Goal: Download file/media

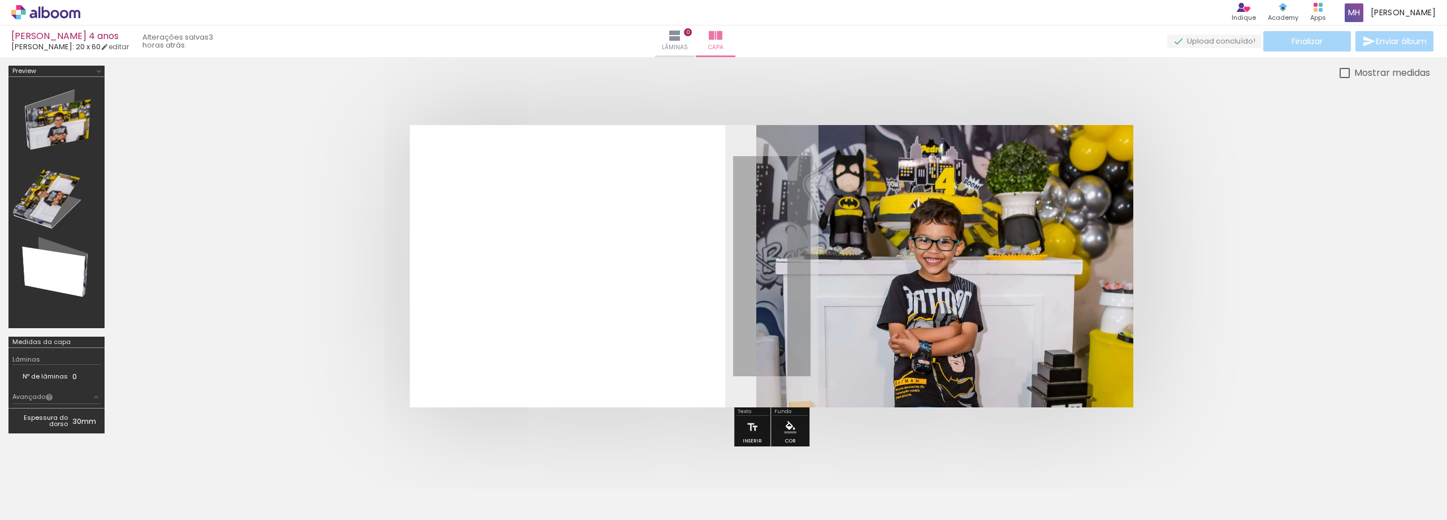
scroll to position [0, 1360]
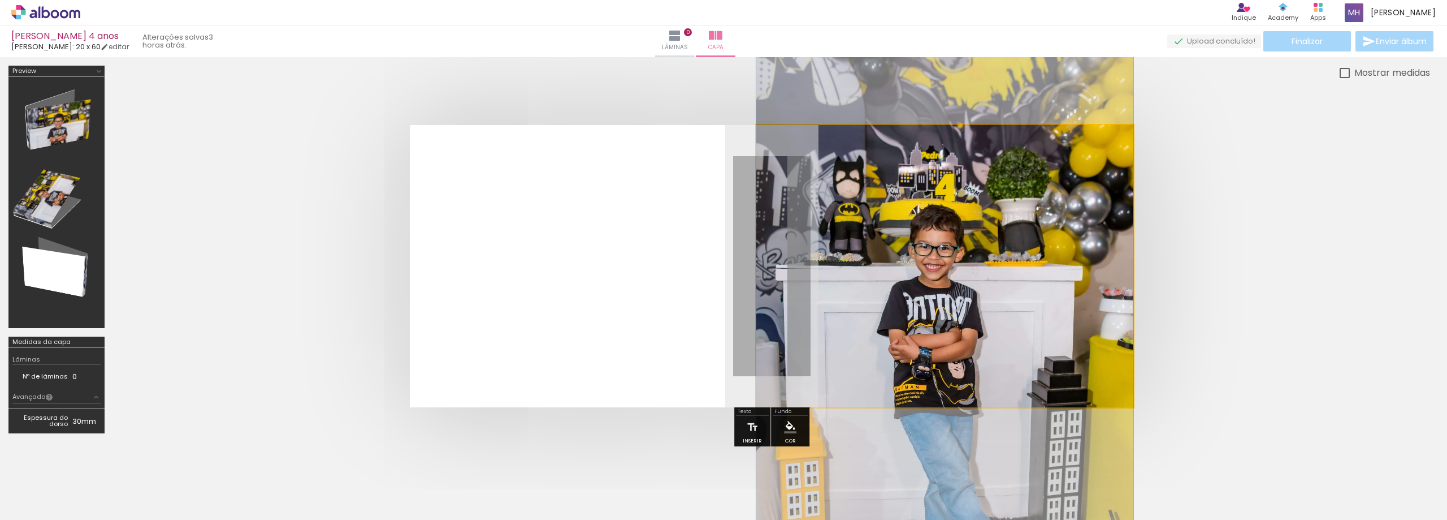
drag, startPoint x: 979, startPoint y: 247, endPoint x: 976, endPoint y: 253, distance: 6.8
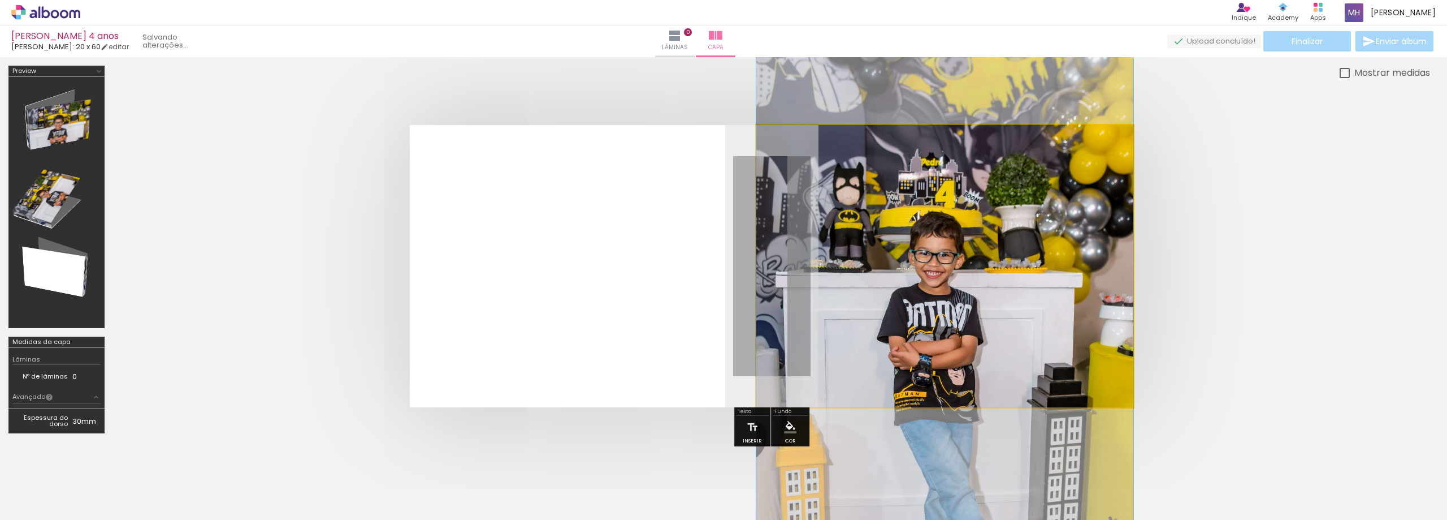
drag, startPoint x: 968, startPoint y: 243, endPoint x: 968, endPoint y: 250, distance: 6.8
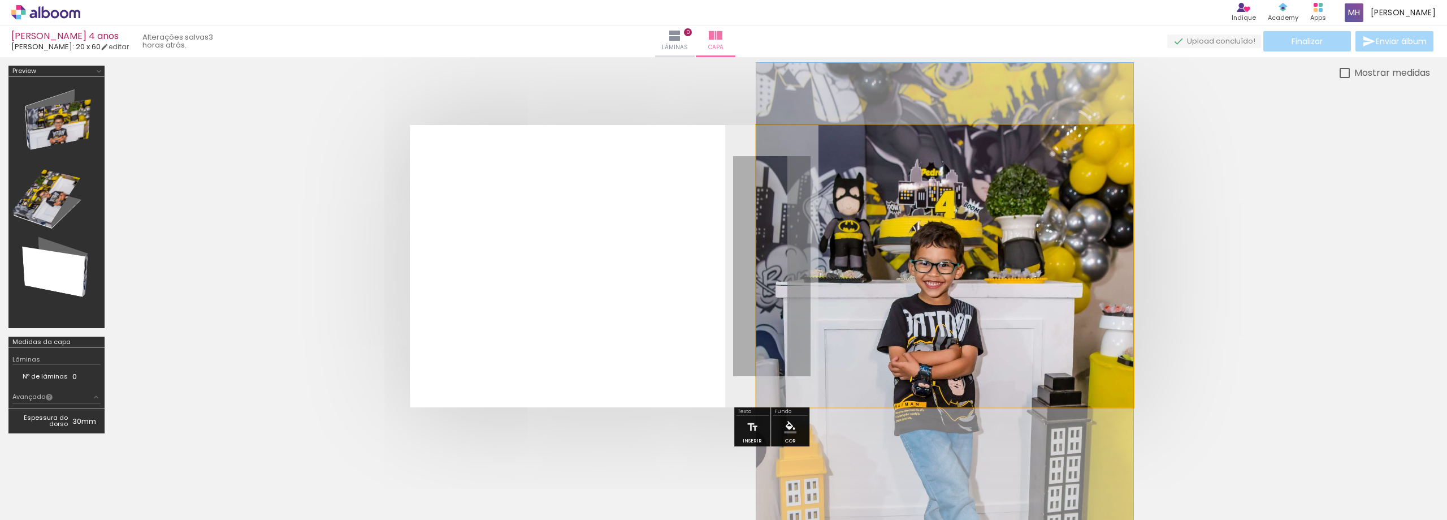
drag, startPoint x: 974, startPoint y: 254, endPoint x: 972, endPoint y: 264, distance: 10.4
click at [972, 264] on quentale-photo at bounding box center [944, 266] width 377 height 282
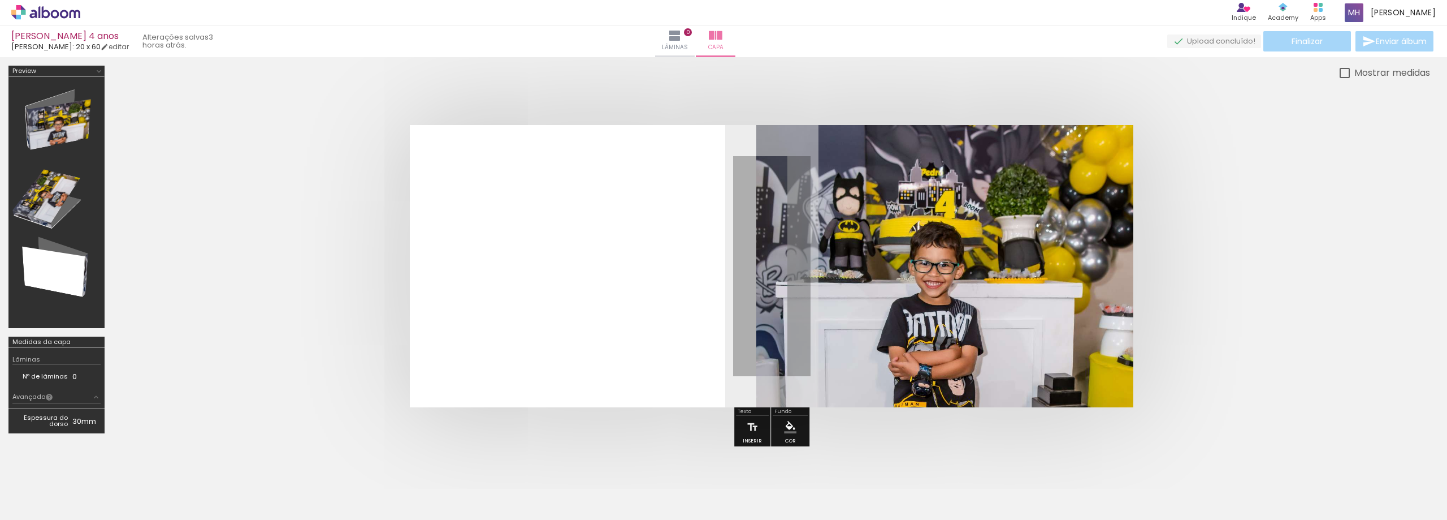
drag, startPoint x: 303, startPoint y: 200, endPoint x: 306, endPoint y: 190, distance: 10.0
click at [306, 190] on quentale-cover at bounding box center [771, 266] width 1227 height 282
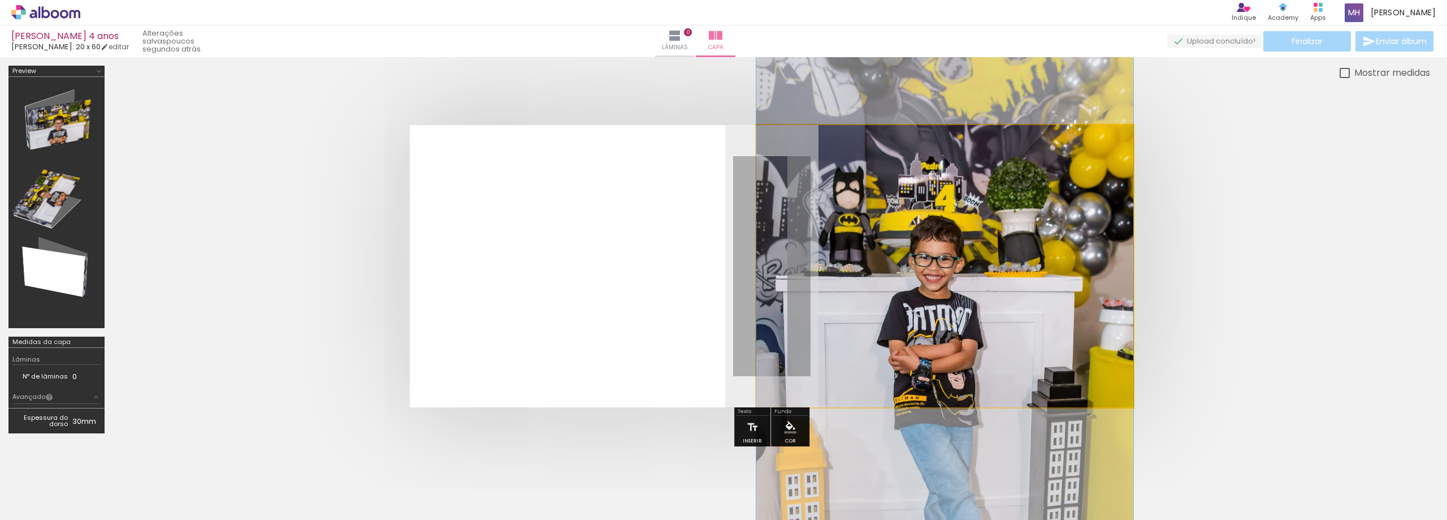
drag, startPoint x: 972, startPoint y: 288, endPoint x: 972, endPoint y: 282, distance: 6.2
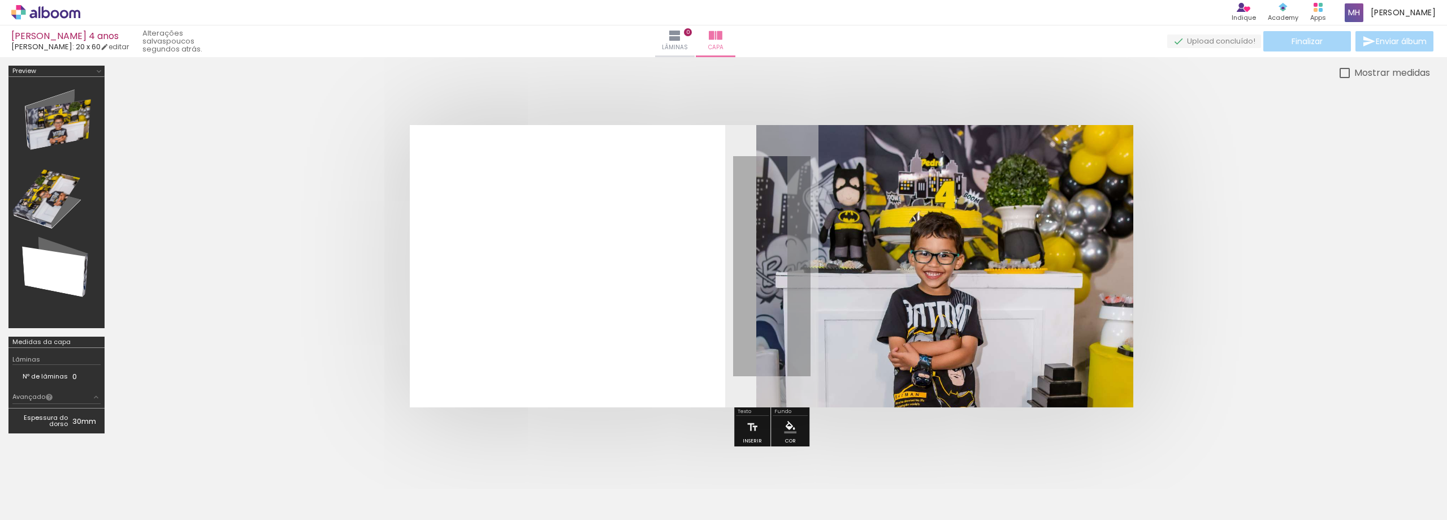
scroll to position [0, 2828]
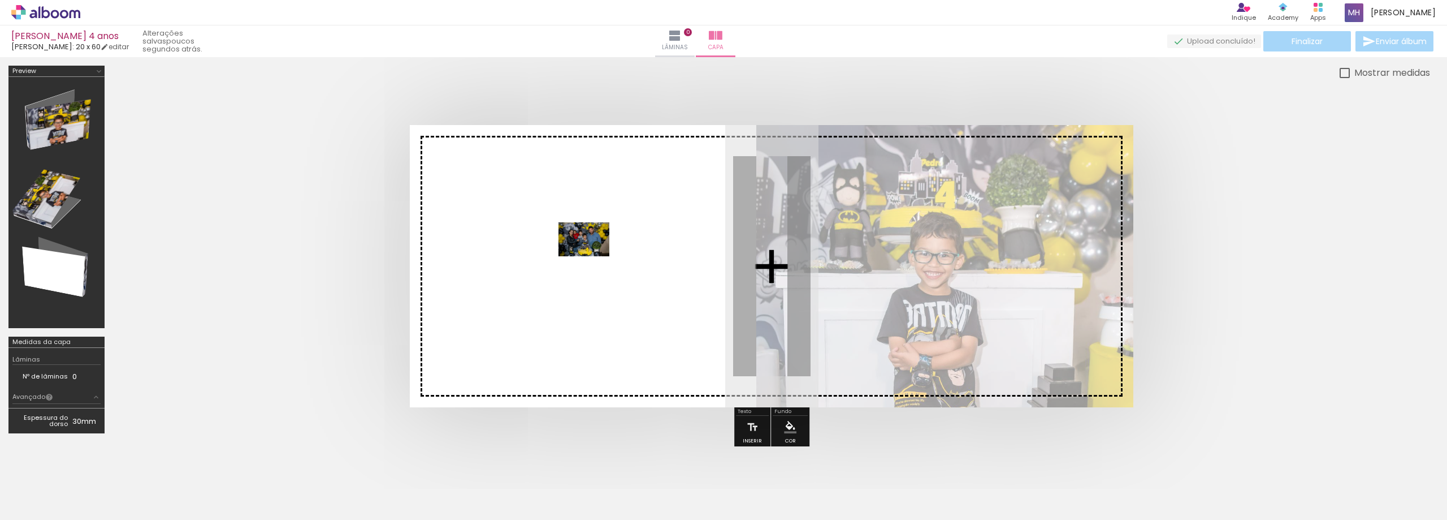
drag, startPoint x: 1224, startPoint y: 491, endPoint x: 592, endPoint y: 256, distance: 674.1
click at [592, 256] on quentale-workspace at bounding box center [723, 260] width 1447 height 520
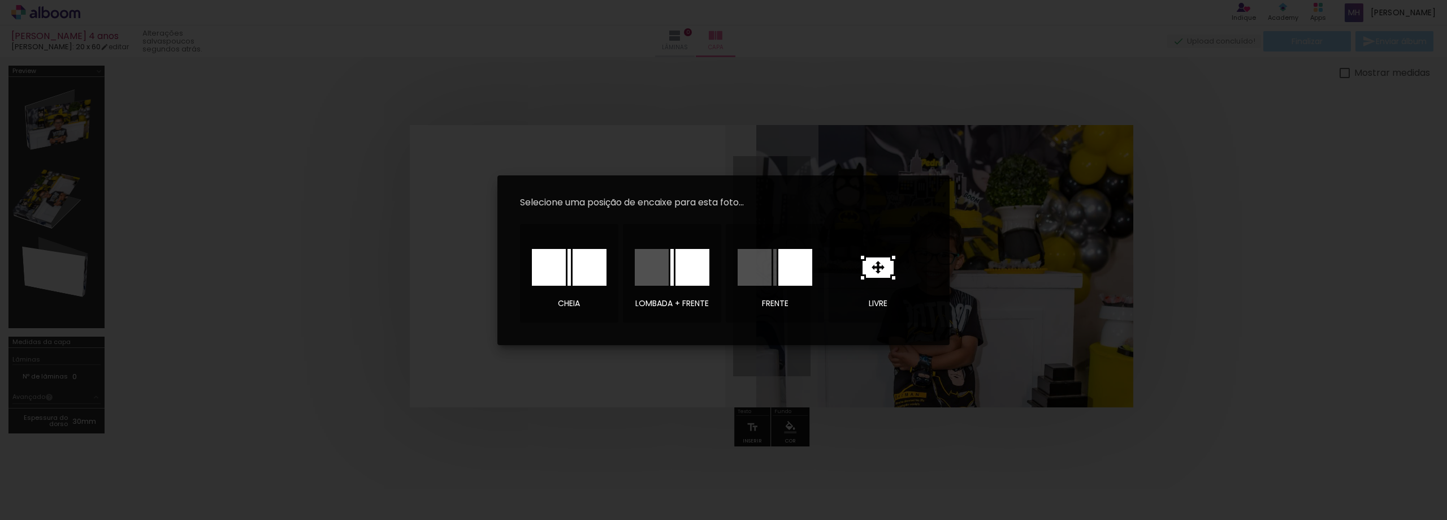
click at [881, 262] on icon at bounding box center [878, 267] width 31 height 20
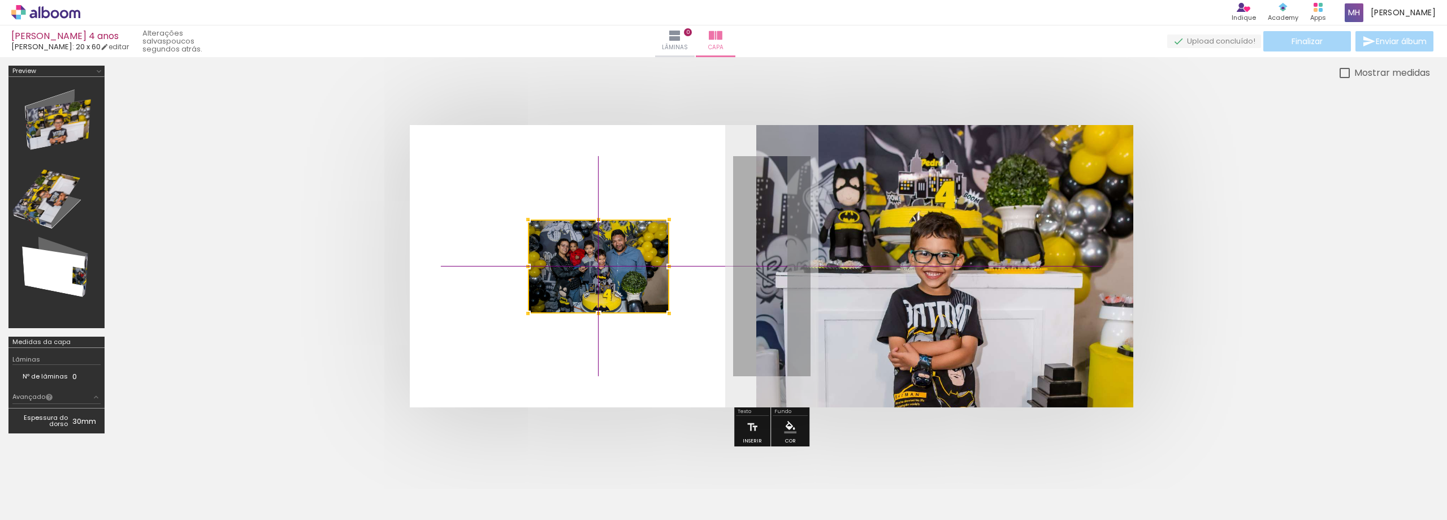
drag, startPoint x: 744, startPoint y: 270, endPoint x: 574, endPoint y: 267, distance: 169.6
click at [574, 267] on div at bounding box center [598, 266] width 141 height 94
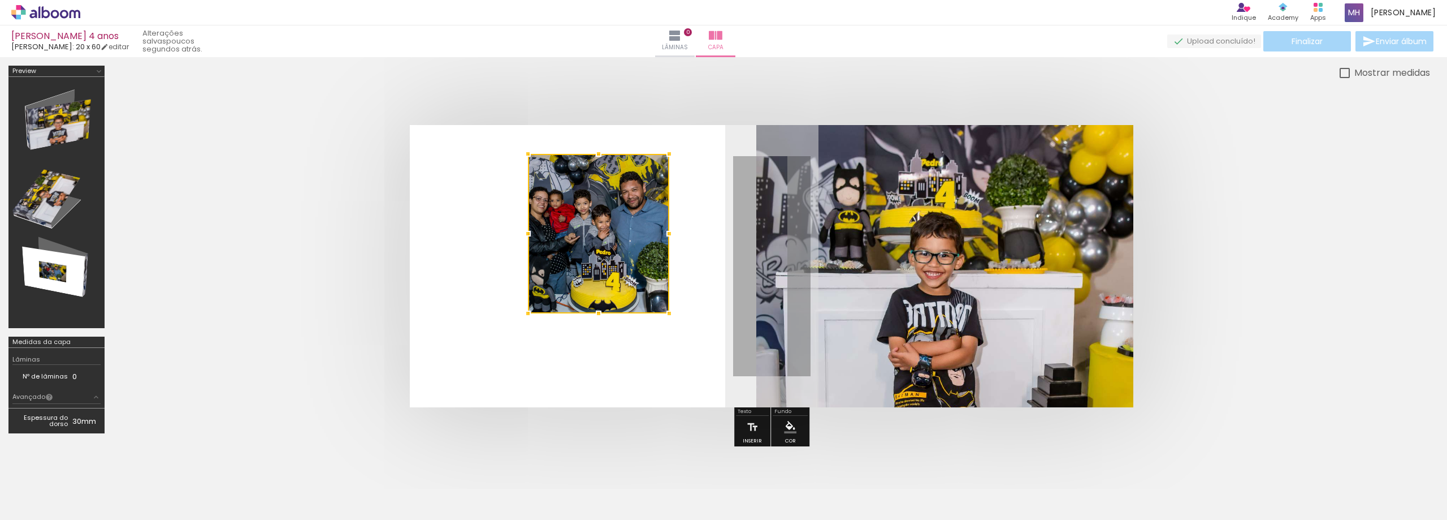
drag, startPoint x: 591, startPoint y: 222, endPoint x: 597, endPoint y: 160, distance: 61.9
click at [597, 160] on div at bounding box center [598, 153] width 23 height 23
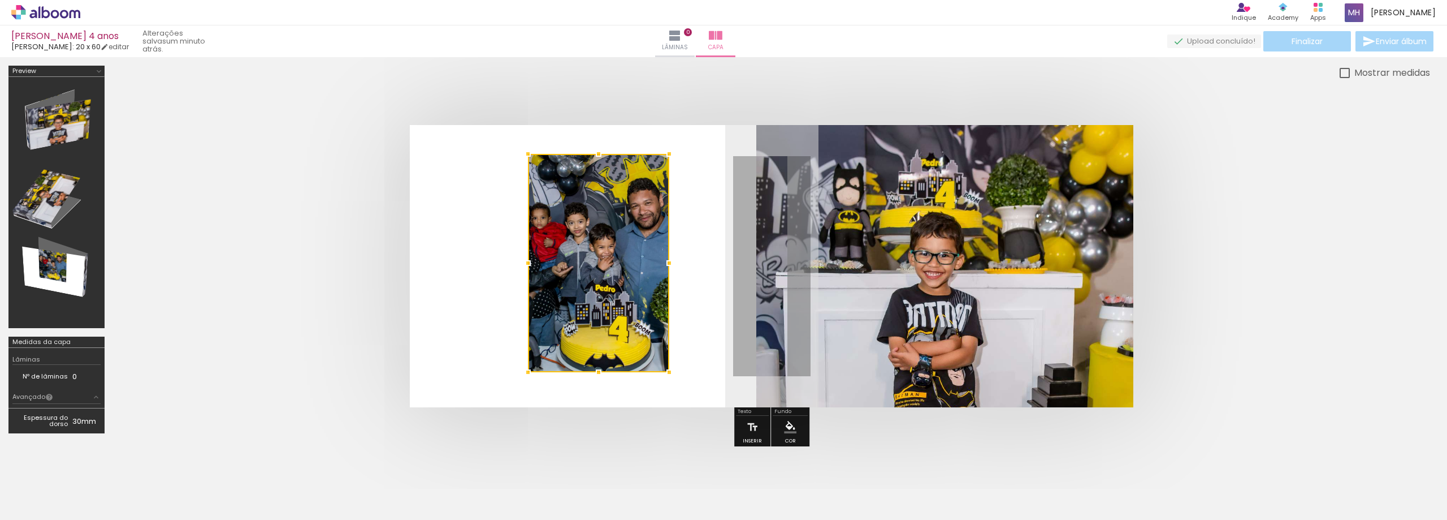
drag, startPoint x: 590, startPoint y: 313, endPoint x: 588, endPoint y: 372, distance: 58.8
click at [588, 372] on div at bounding box center [598, 372] width 23 height 23
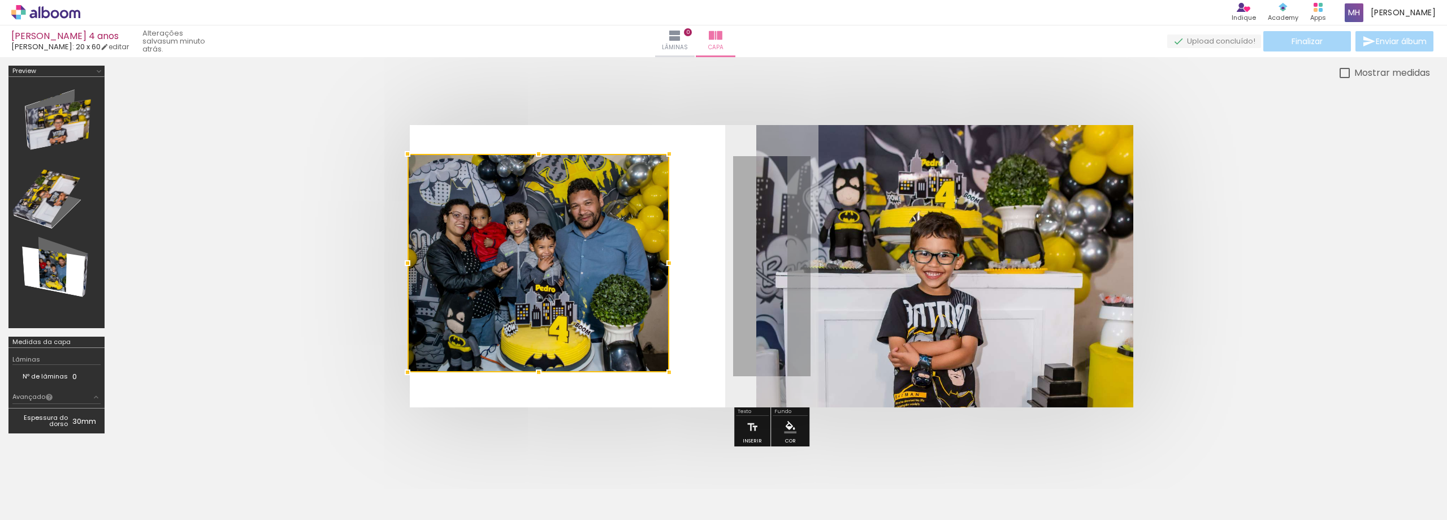
drag, startPoint x: 522, startPoint y: 262, endPoint x: 428, endPoint y: 260, distance: 93.3
click at [428, 260] on div at bounding box center [539, 263] width 262 height 218
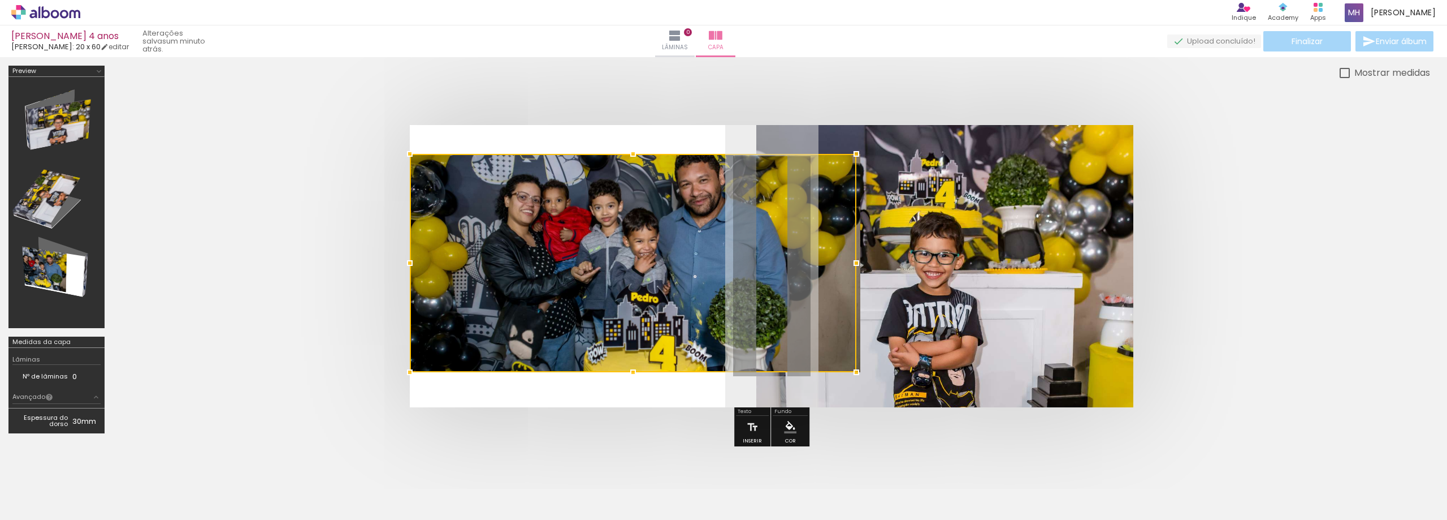
click at [656, 265] on div at bounding box center [633, 263] width 447 height 218
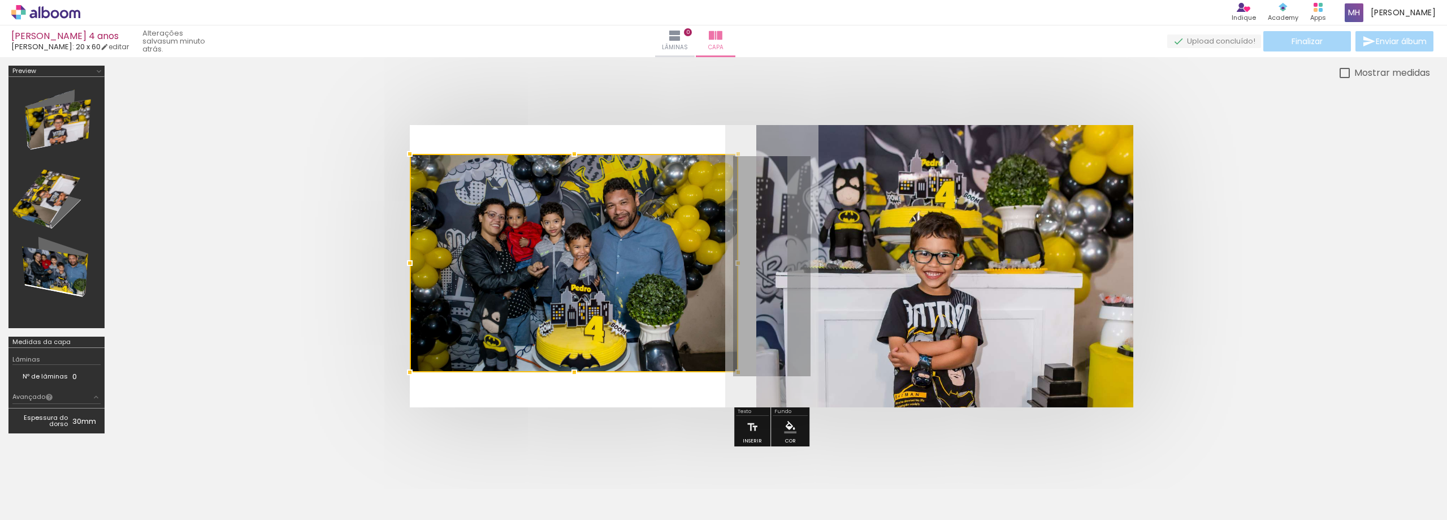
drag, startPoint x: 842, startPoint y: 266, endPoint x: 733, endPoint y: 263, distance: 109.7
click at [733, 263] on div at bounding box center [738, 263] width 23 height 23
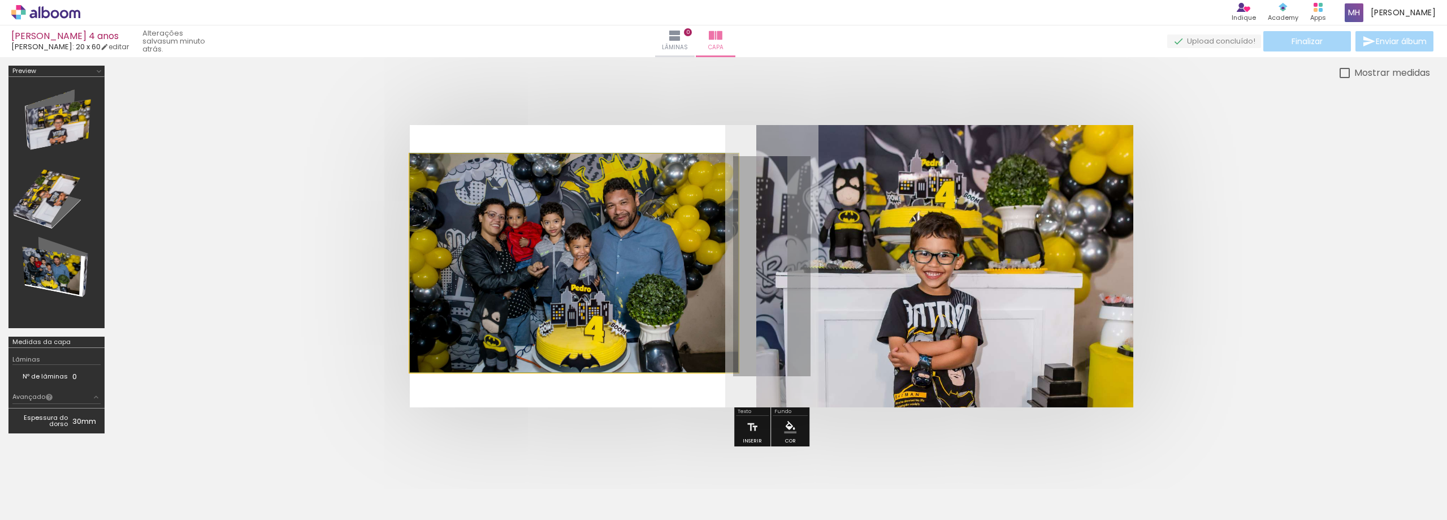
click at [691, 262] on quentale-photo at bounding box center [574, 263] width 328 height 218
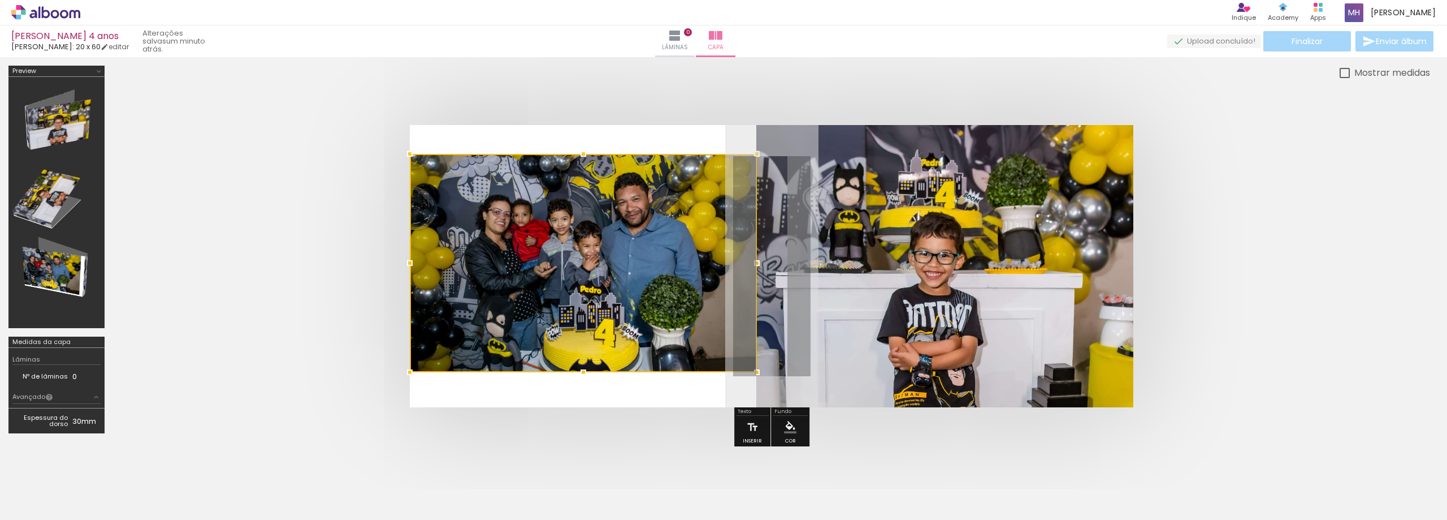
drag, startPoint x: 731, startPoint y: 263, endPoint x: 750, endPoint y: 266, distance: 18.8
click at [750, 266] on div at bounding box center [757, 263] width 23 height 23
click at [583, 324] on quentale-photo at bounding box center [583, 263] width 347 height 218
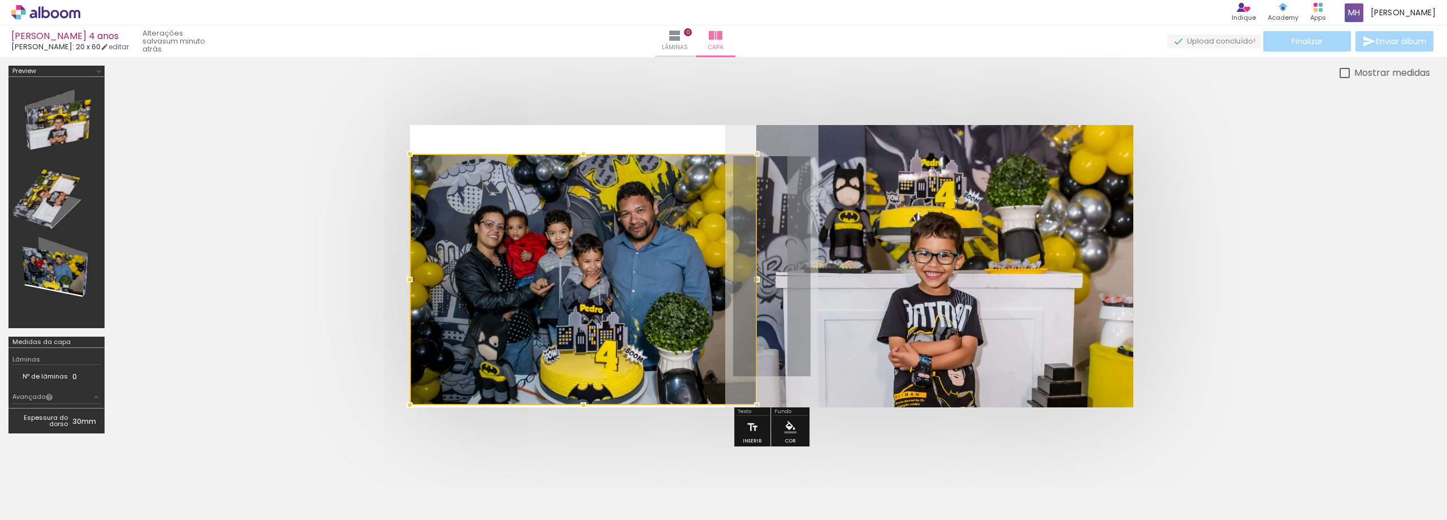
click at [574, 380] on div at bounding box center [583, 279] width 347 height 251
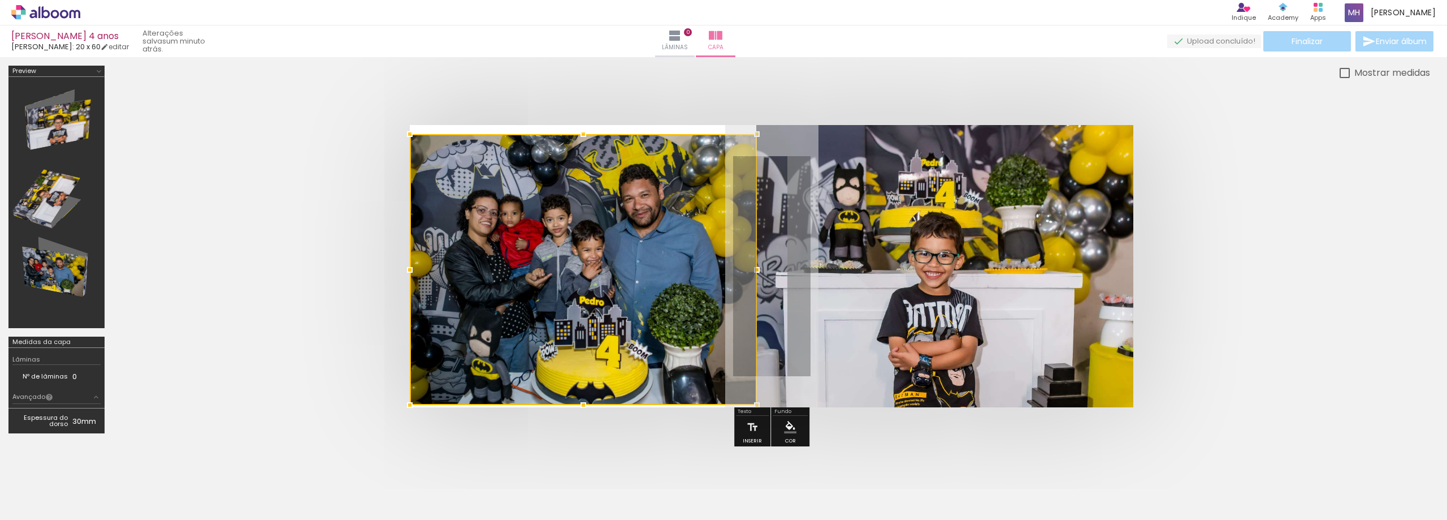
drag, startPoint x: 578, startPoint y: 154, endPoint x: 580, endPoint y: 161, distance: 7.7
click at [580, 161] on div at bounding box center [583, 269] width 347 height 271
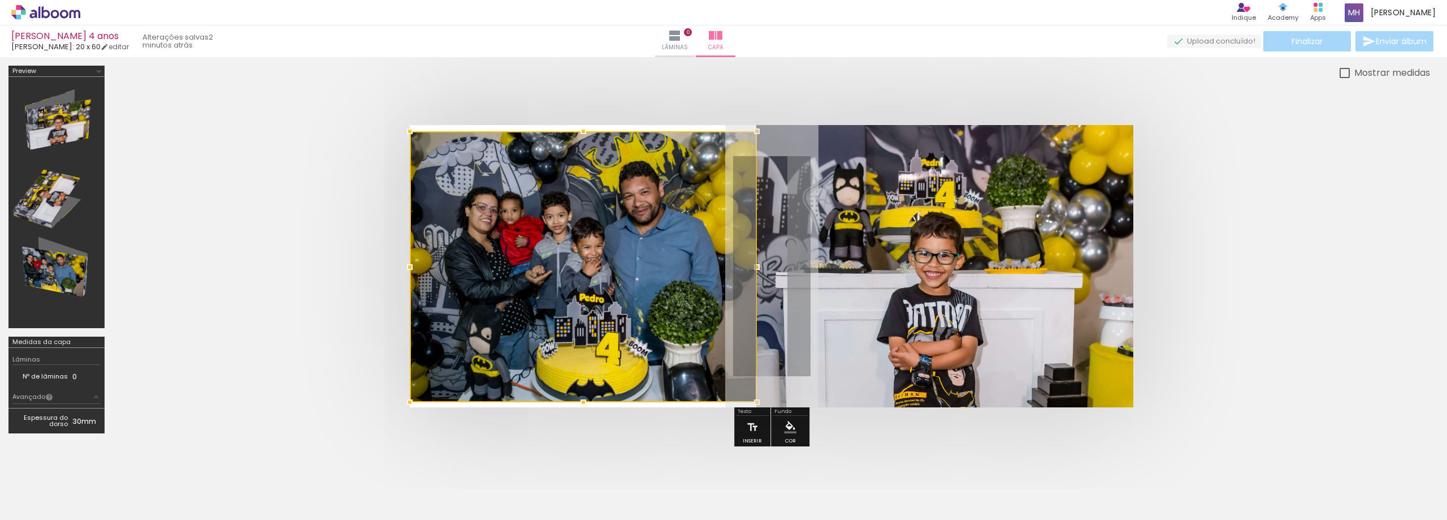
click at [596, 272] on div at bounding box center [583, 266] width 347 height 271
drag, startPoint x: 574, startPoint y: 132, endPoint x: 576, endPoint y: 150, distance: 18.7
click at [576, 150] on div at bounding box center [583, 266] width 347 height 269
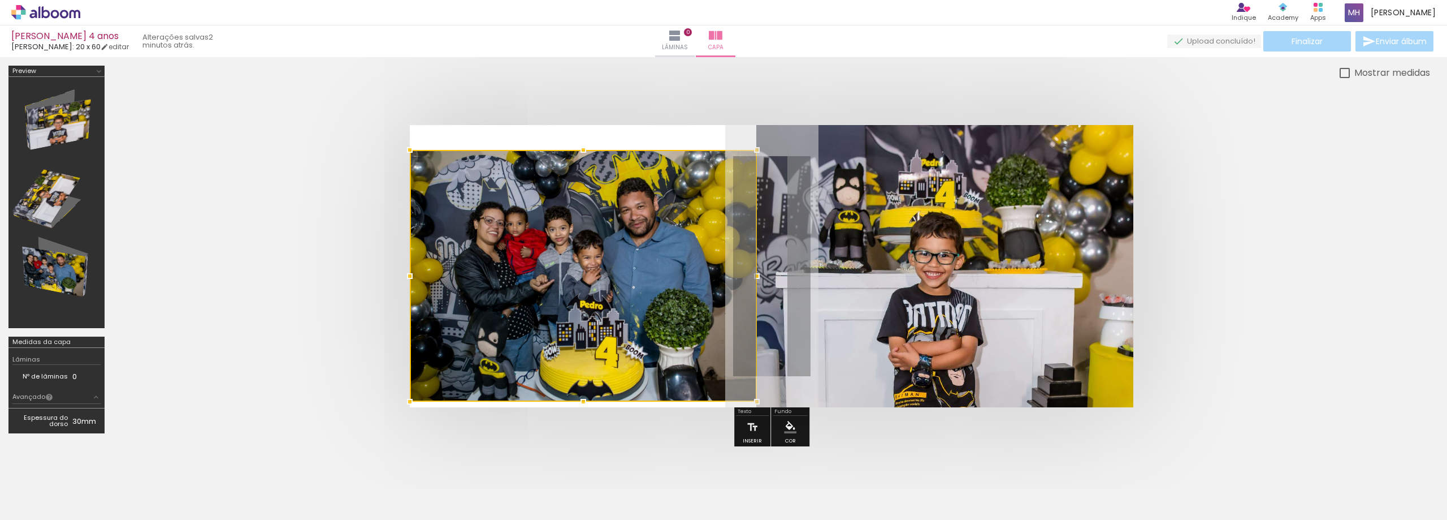
click at [575, 137] on album-spread at bounding box center [772, 266] width 724 height 282
click at [33, 111] on div at bounding box center [56, 202] width 88 height 243
click at [94, 71] on iron-icon at bounding box center [98, 71] width 9 height 9
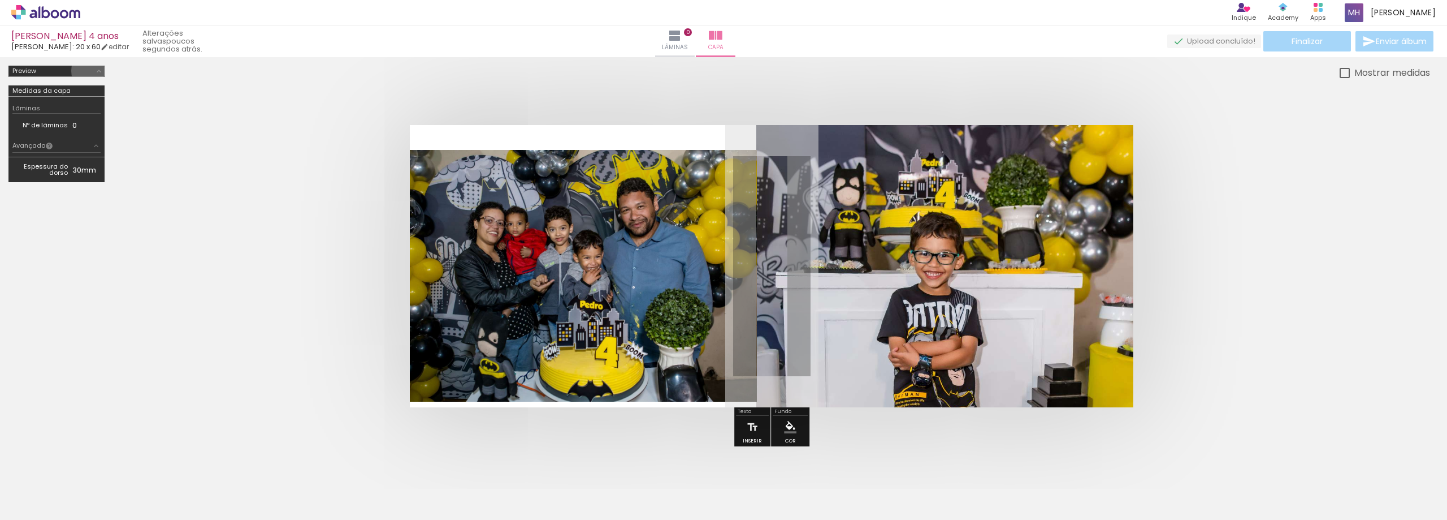
click at [94, 71] on iron-icon at bounding box center [98, 71] width 9 height 9
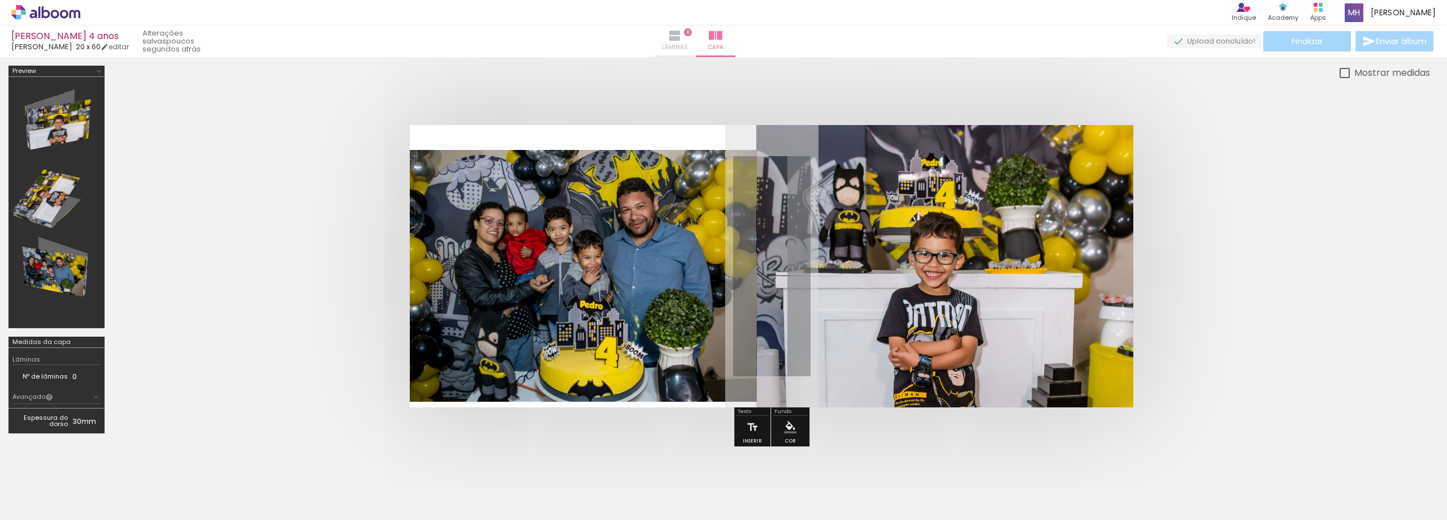
click at [682, 37] on iron-icon at bounding box center [675, 36] width 14 height 14
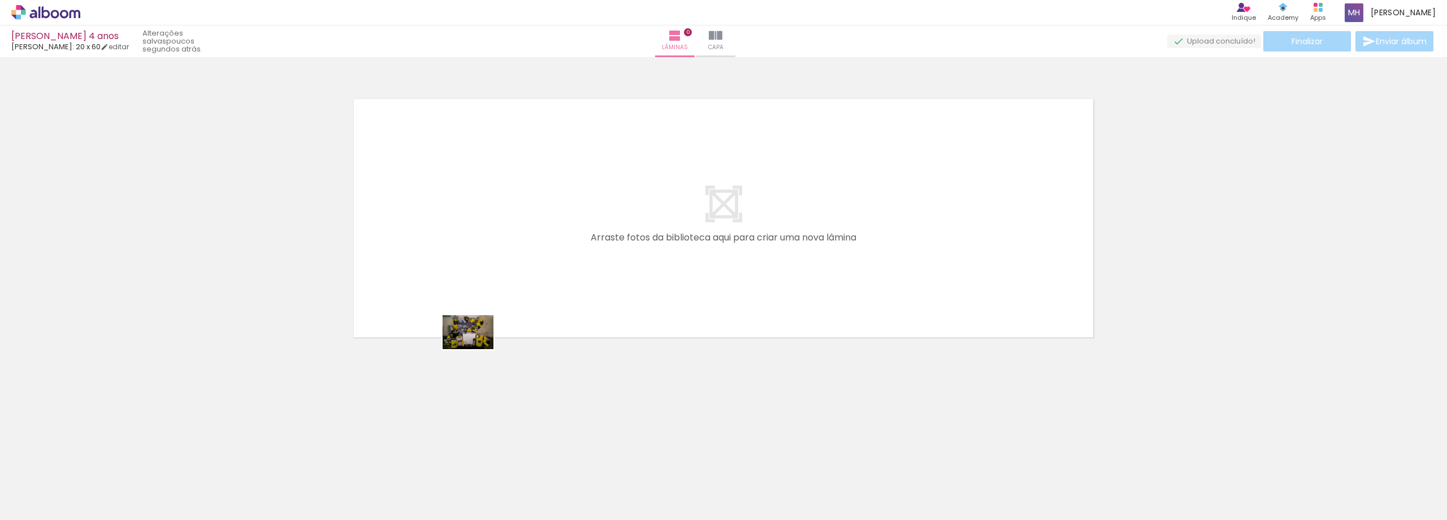
drag, startPoint x: 295, startPoint y: 490, endPoint x: 478, endPoint y: 342, distance: 235.6
click at [478, 344] on quentale-workspace at bounding box center [723, 260] width 1447 height 520
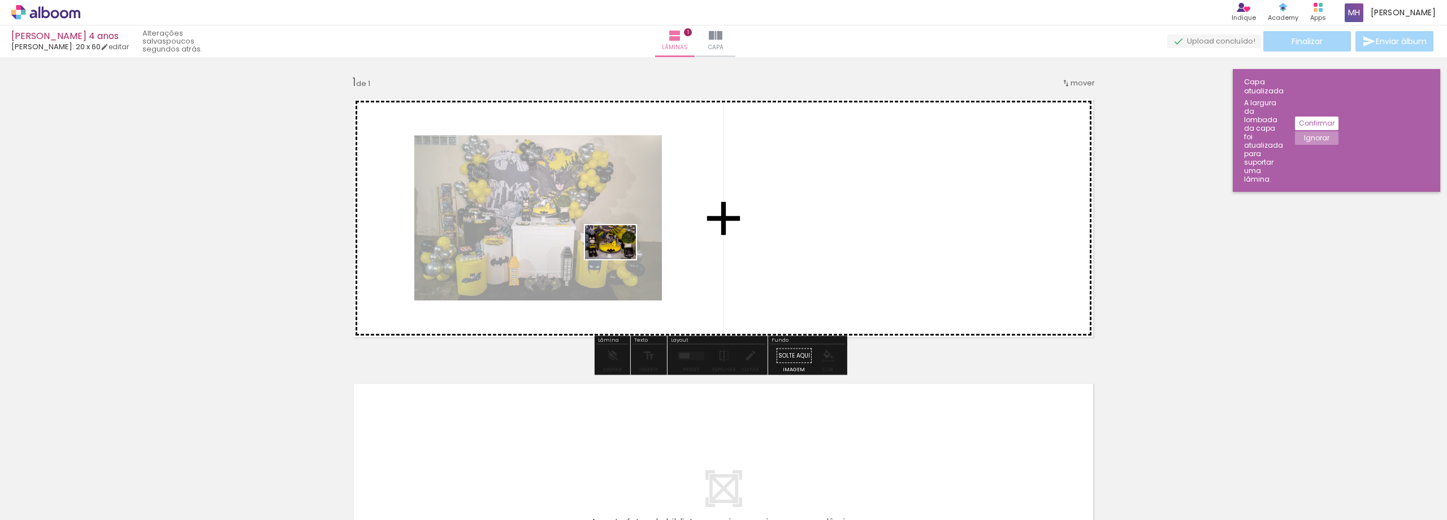
drag, startPoint x: 378, startPoint y: 473, endPoint x: 619, endPoint y: 259, distance: 322.3
click at [619, 259] on quentale-workspace at bounding box center [723, 260] width 1447 height 520
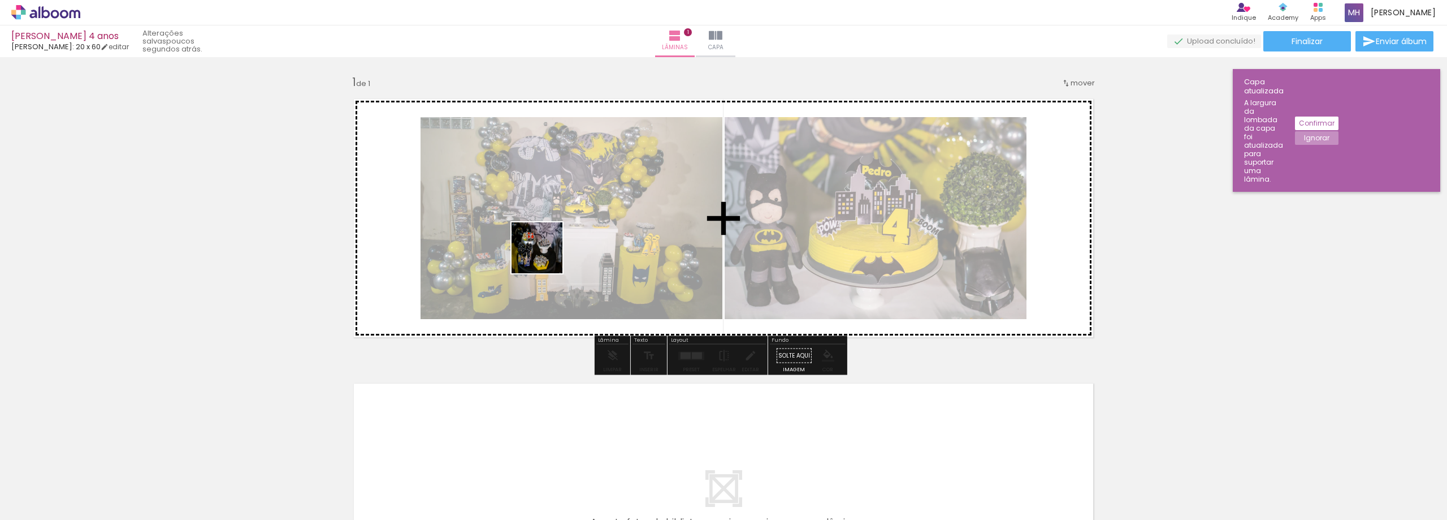
drag, startPoint x: 260, startPoint y: 490, endPoint x: 557, endPoint y: 247, distance: 384.1
click at [557, 247] on quentale-workspace at bounding box center [723, 260] width 1447 height 520
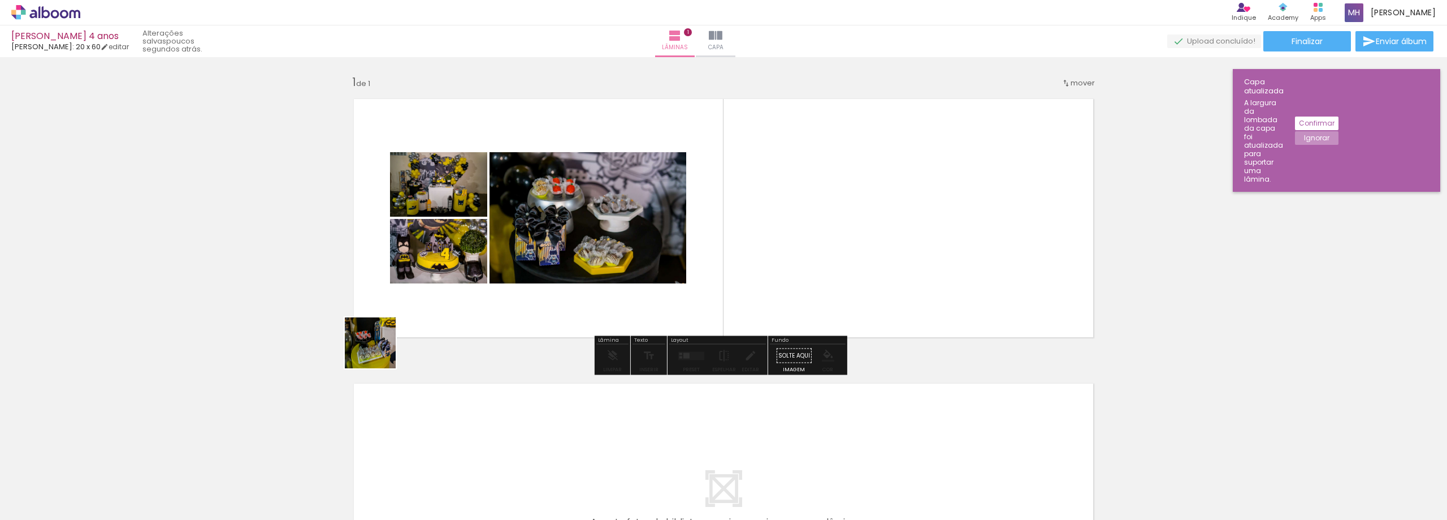
drag, startPoint x: 181, startPoint y: 473, endPoint x: 149, endPoint y: 434, distance: 50.2
click at [539, 274] on quentale-workspace at bounding box center [723, 260] width 1447 height 520
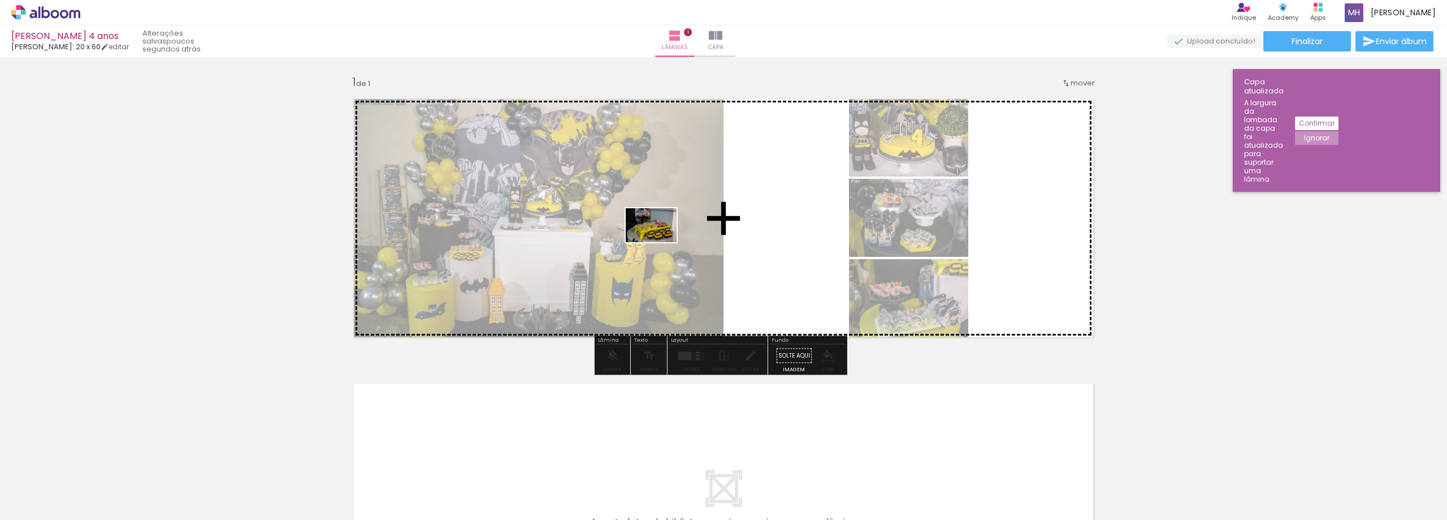
drag, startPoint x: 112, startPoint y: 487, endPoint x: 660, endPoint y: 242, distance: 600.0
click at [660, 242] on quentale-workspace at bounding box center [723, 260] width 1447 height 520
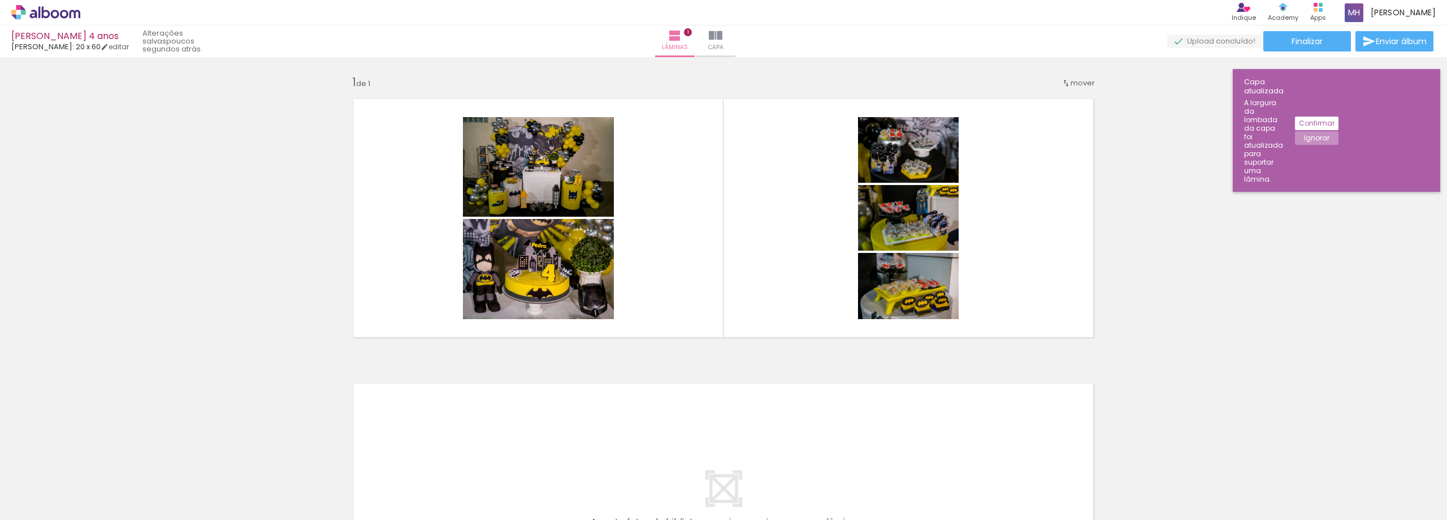
scroll to position [0, 2510]
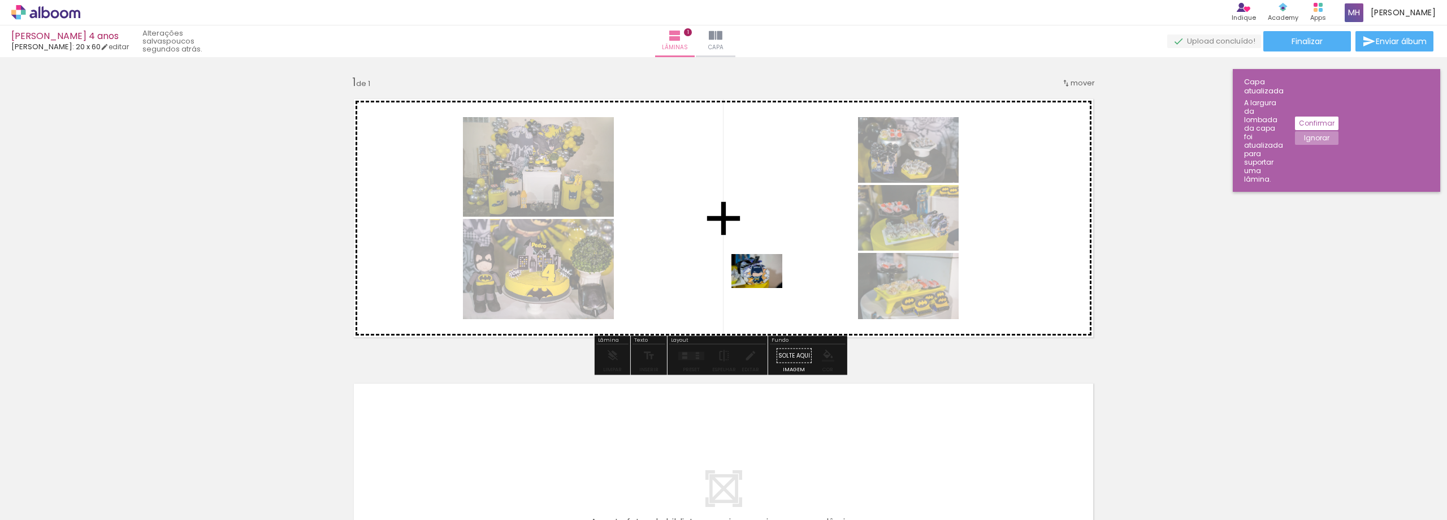
drag, startPoint x: 846, startPoint y: 483, endPoint x: 911, endPoint y: 475, distance: 64.9
click at [760, 268] on quentale-workspace at bounding box center [723, 260] width 1447 height 520
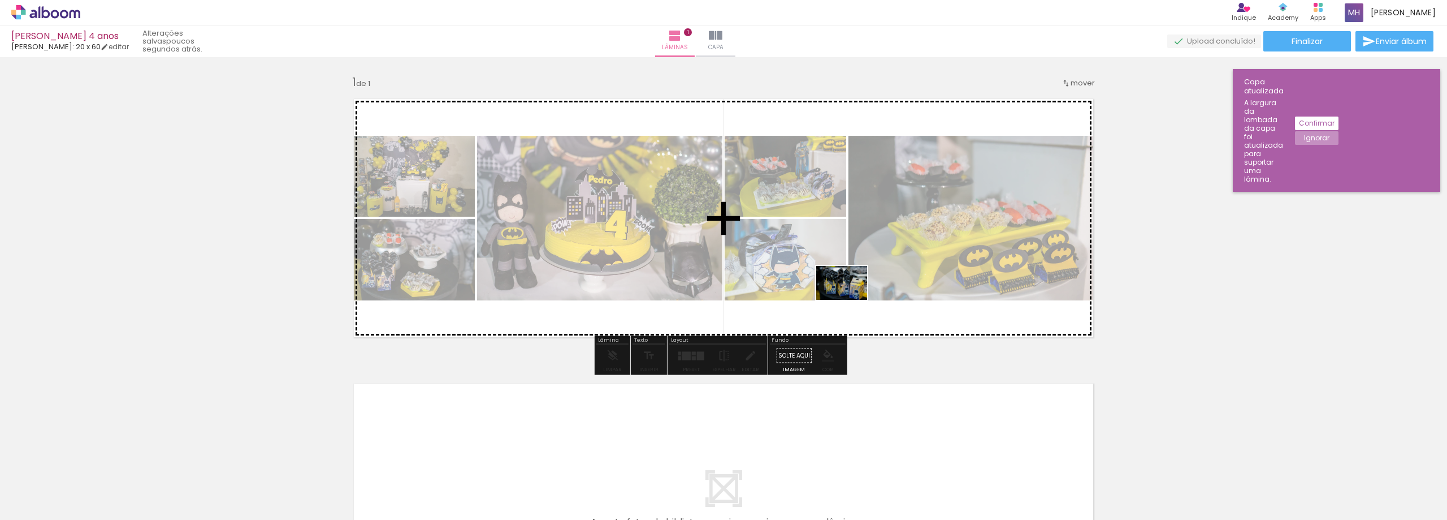
drag, startPoint x: 911, startPoint y: 492, endPoint x: 899, endPoint y: 398, distance: 94.7
click at [850, 297] on quentale-workspace at bounding box center [723, 260] width 1447 height 520
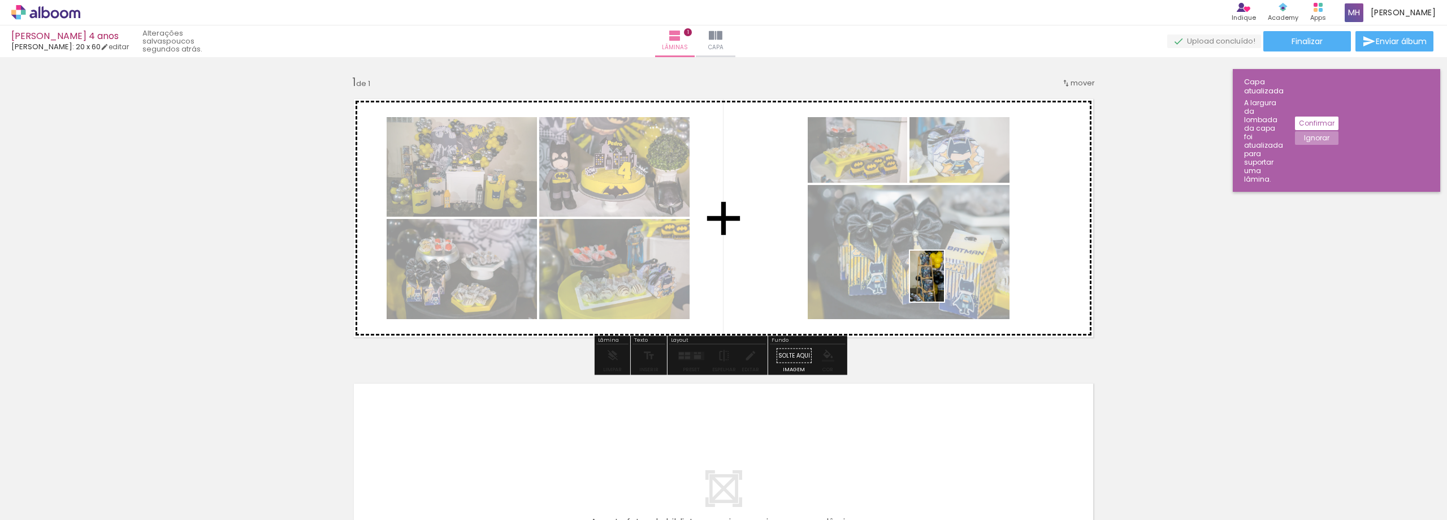
drag, startPoint x: 955, startPoint y: 471, endPoint x: 944, endPoint y: 284, distance: 186.9
click at [944, 284] on quentale-workspace at bounding box center [723, 260] width 1447 height 520
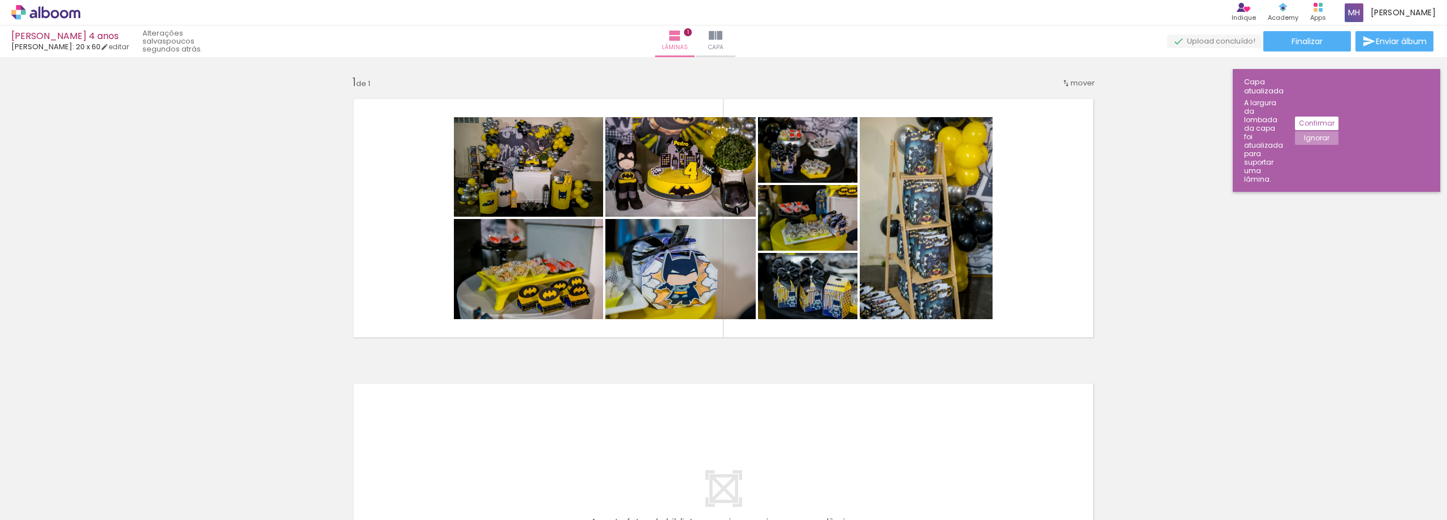
scroll to position [0, 2828]
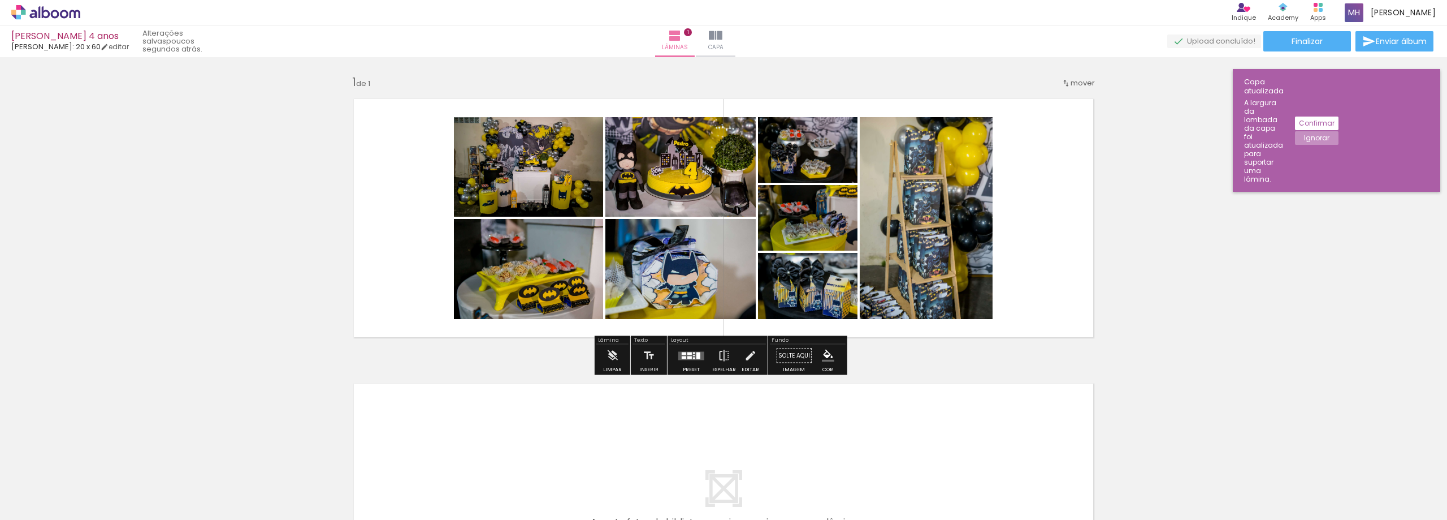
click at [684, 358] on quentale-layouter at bounding box center [691, 355] width 26 height 8
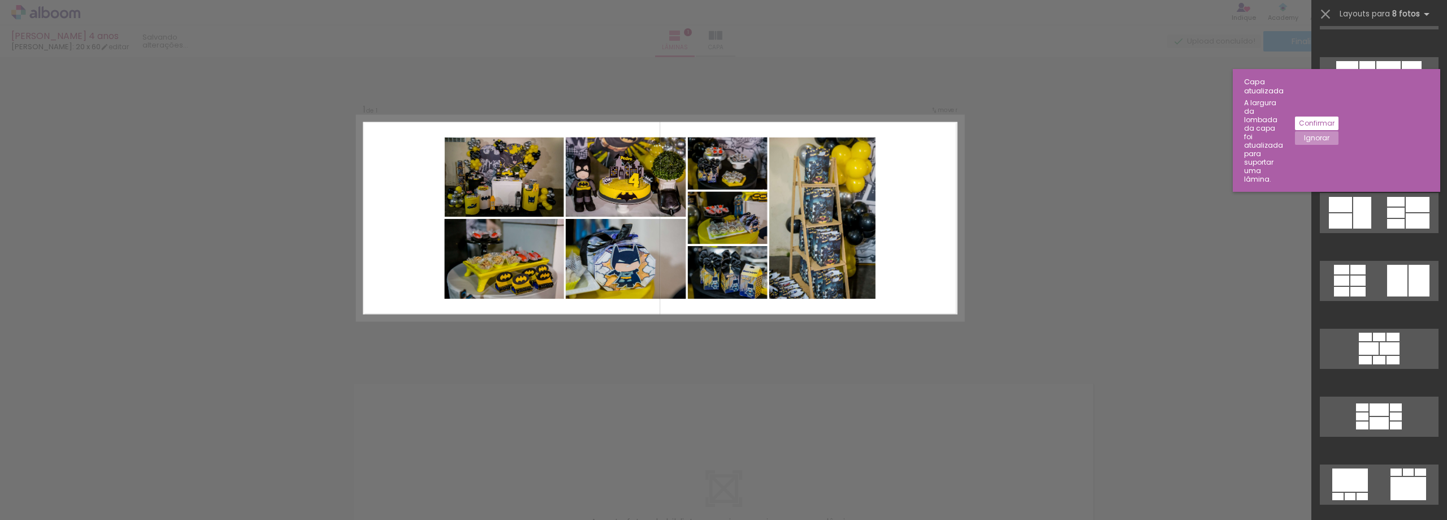
scroll to position [0, 0]
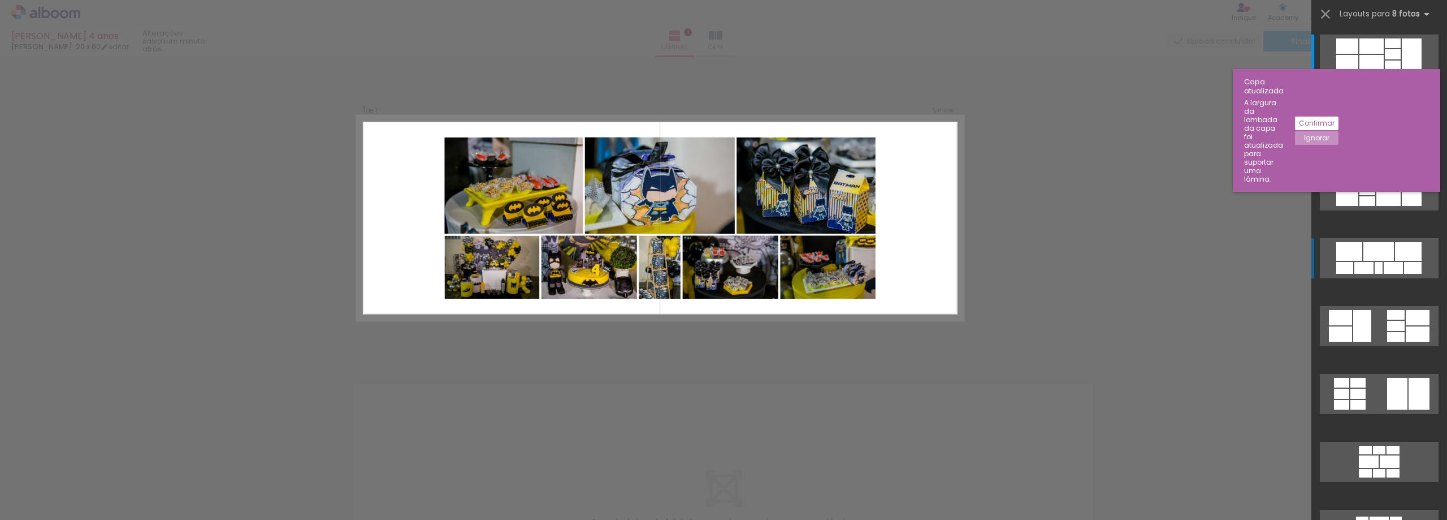
click at [1372, 254] on div at bounding box center [1378, 251] width 31 height 19
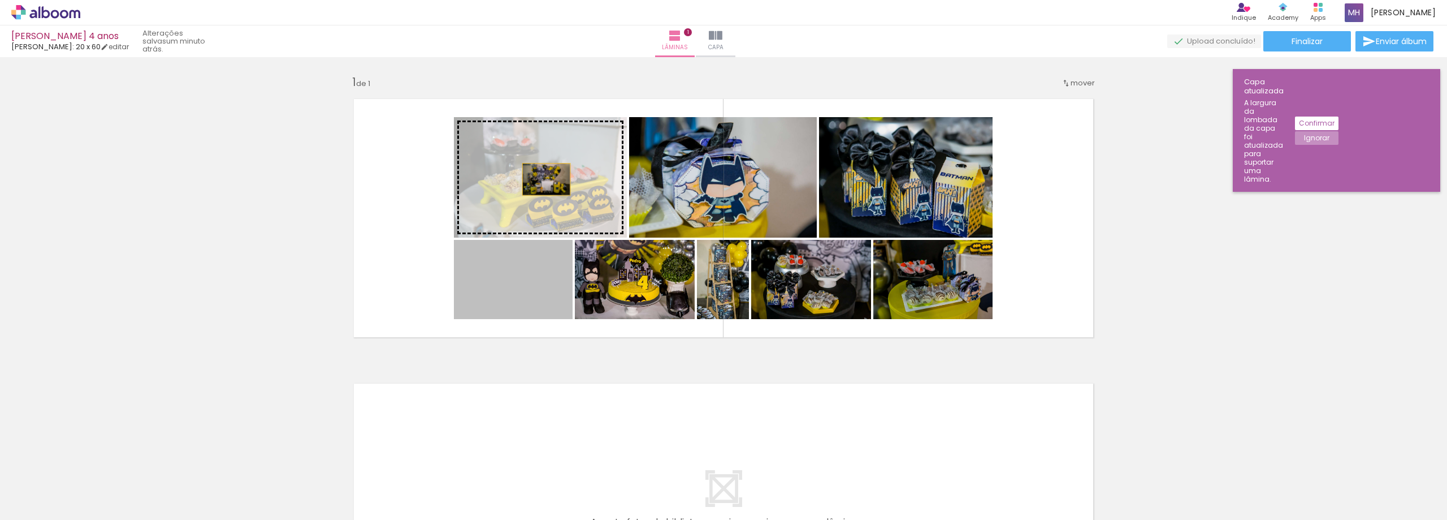
drag, startPoint x: 529, startPoint y: 297, endPoint x: 541, endPoint y: 185, distance: 112.0
click at [0, 0] on slot at bounding box center [0, 0] width 0 height 0
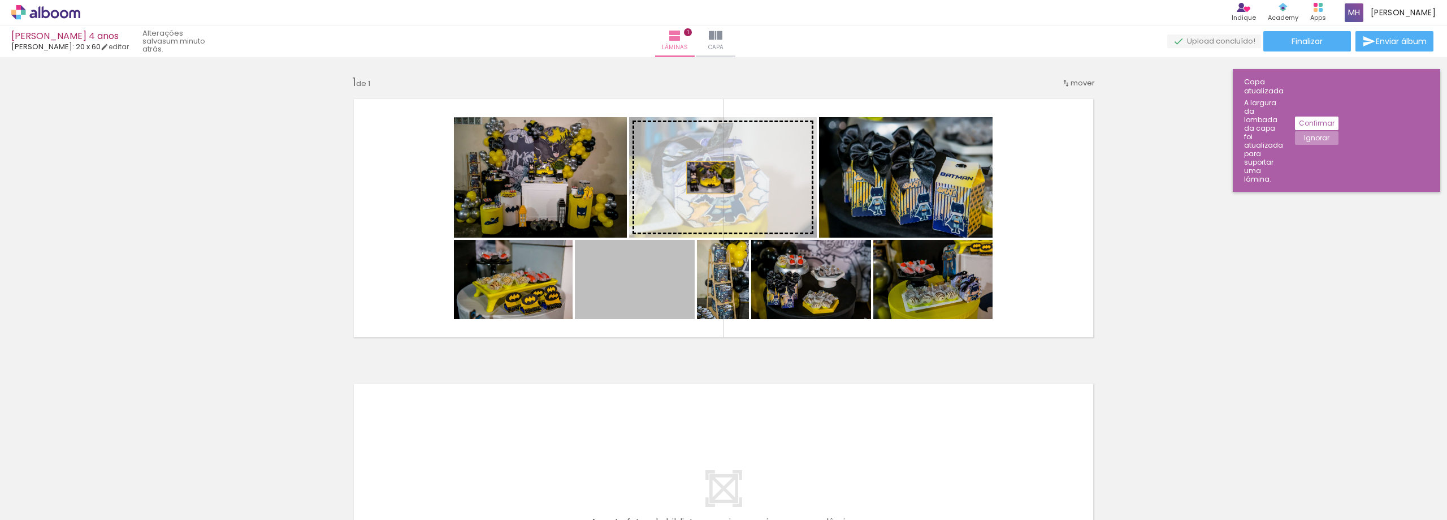
drag, startPoint x: 641, startPoint y: 275, endPoint x: 707, endPoint y: 178, distance: 117.3
click at [0, 0] on slot at bounding box center [0, 0] width 0 height 0
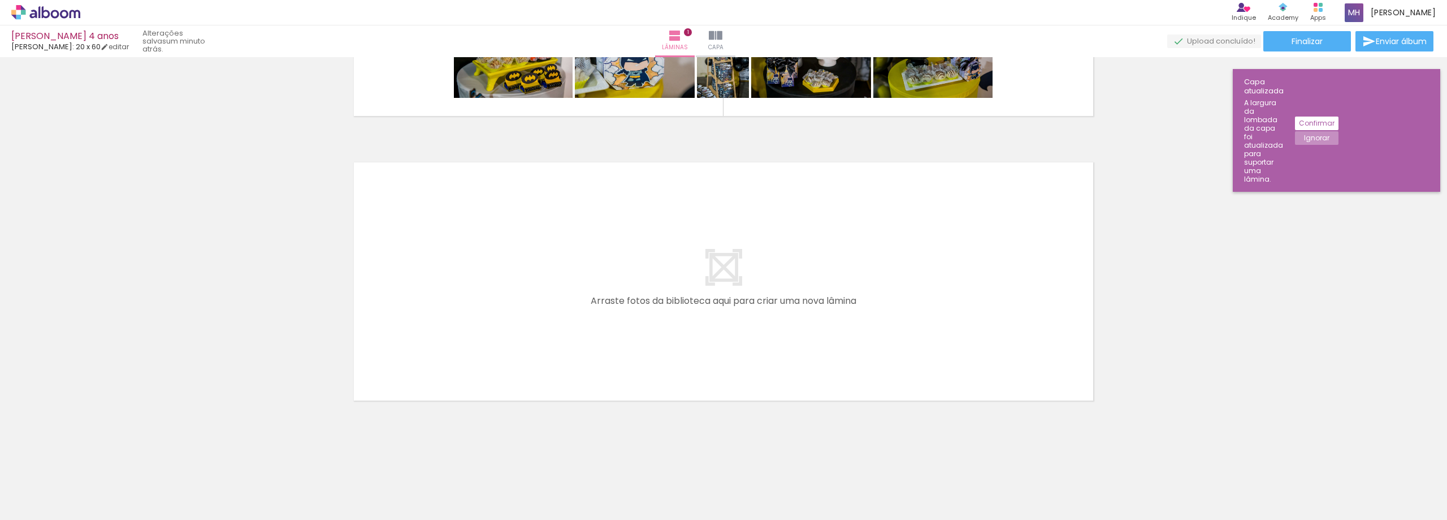
scroll to position [0, 664]
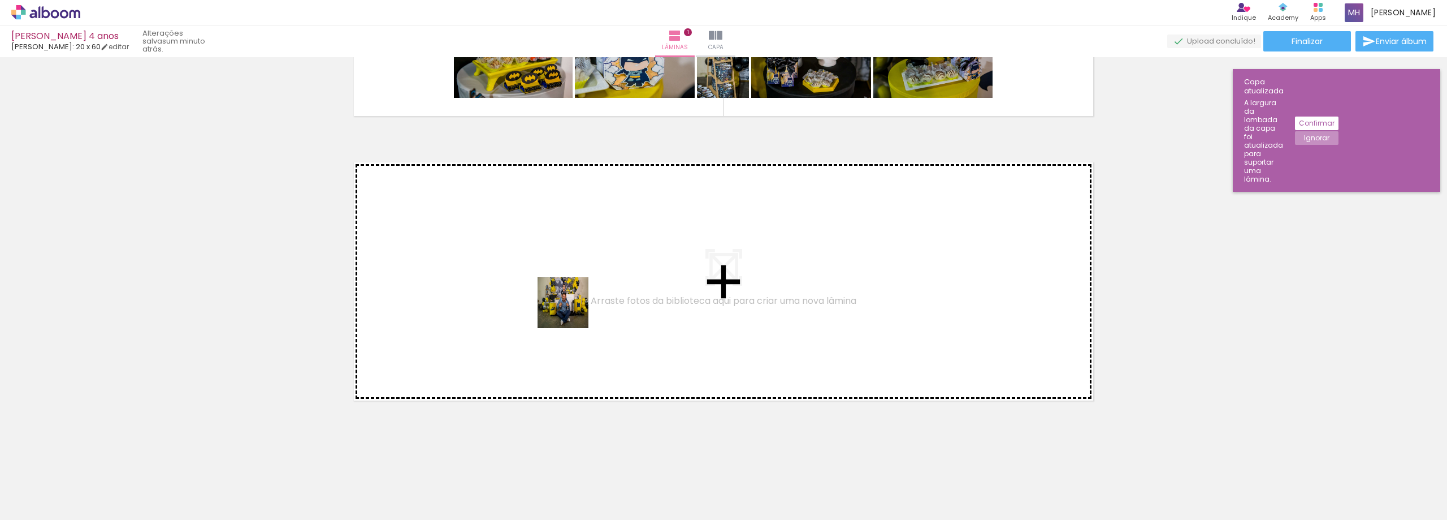
drag, startPoint x: 538, startPoint y: 490, endPoint x: 572, endPoint y: 310, distance: 182.3
click at [572, 310] on quentale-workspace at bounding box center [723, 260] width 1447 height 520
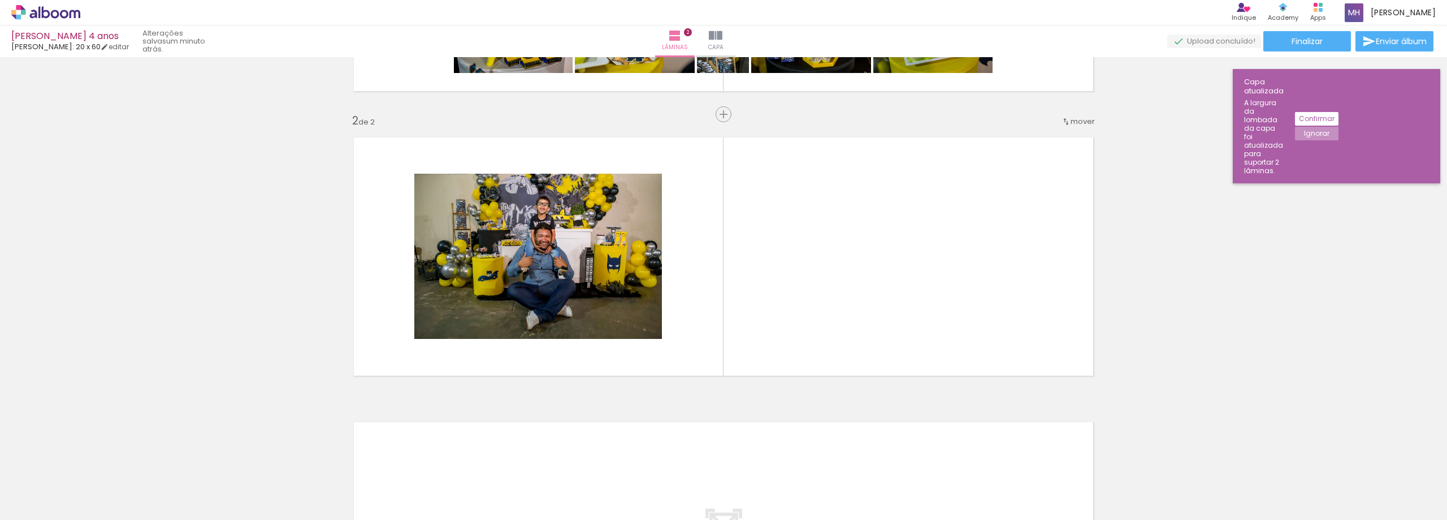
scroll to position [249, 0]
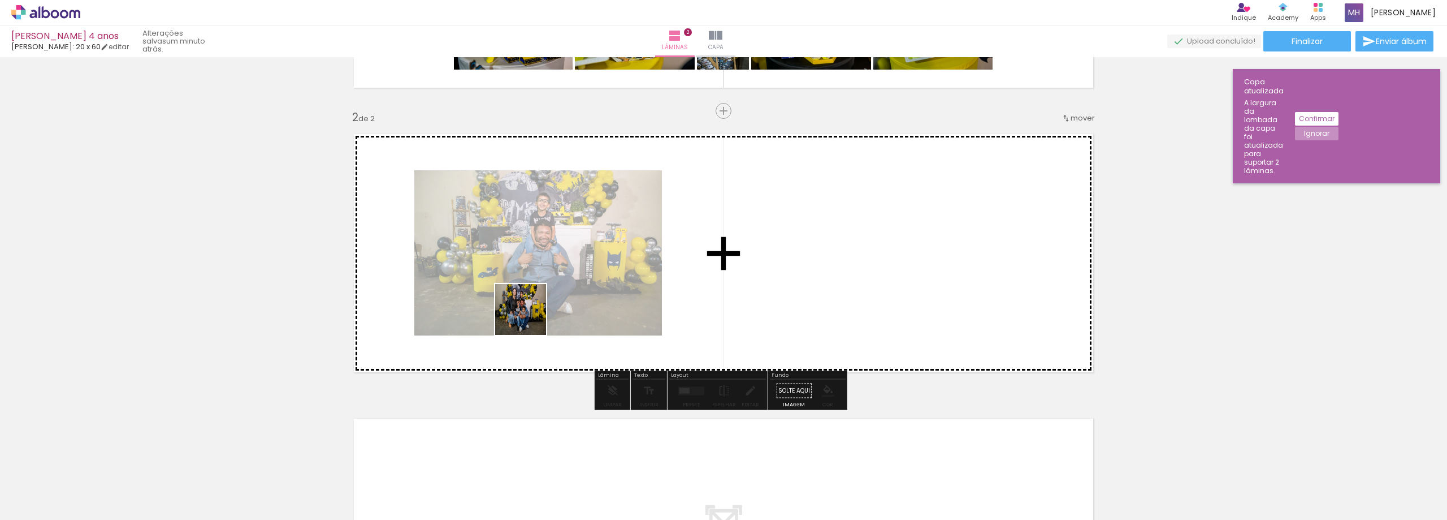
drag, startPoint x: 475, startPoint y: 475, endPoint x: 560, endPoint y: 258, distance: 233.3
click at [560, 258] on quentale-workspace at bounding box center [723, 260] width 1447 height 520
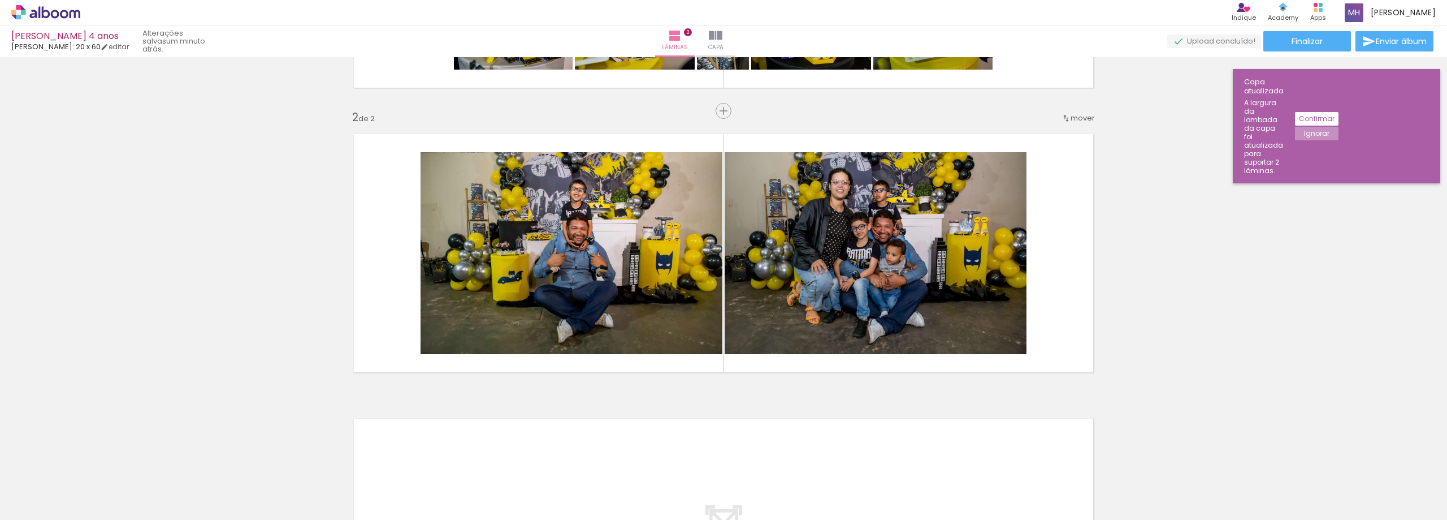
scroll to position [0, 2252]
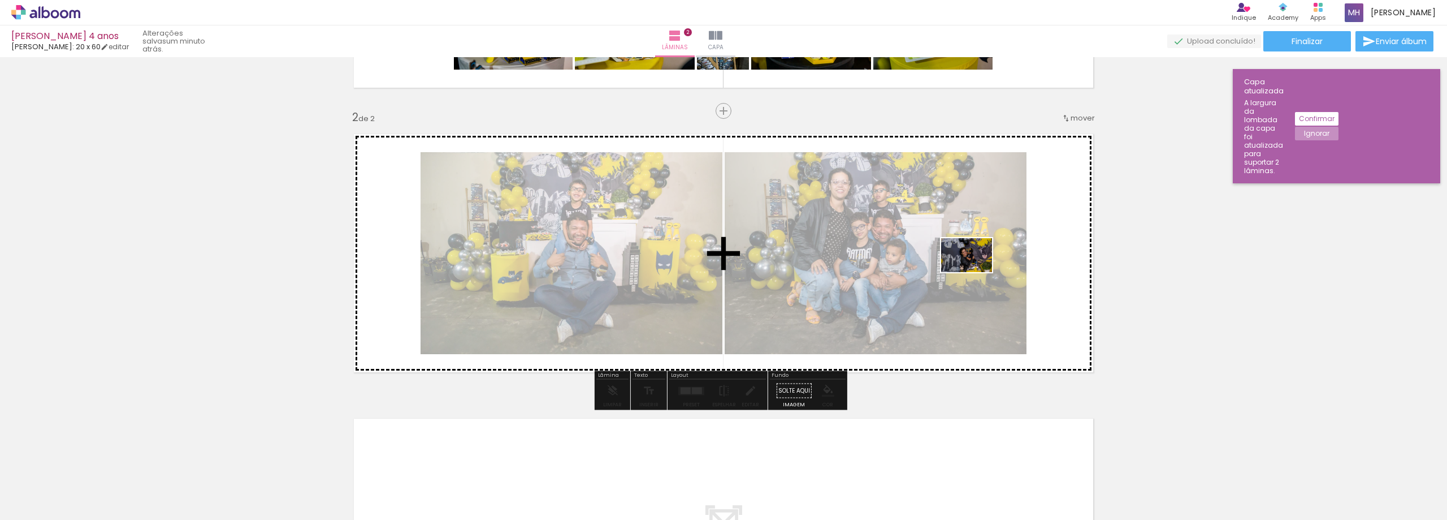
drag, startPoint x: 669, startPoint y: 488, endPoint x: 975, endPoint y: 272, distance: 374.4
click at [975, 272] on quentale-workspace at bounding box center [723, 260] width 1447 height 520
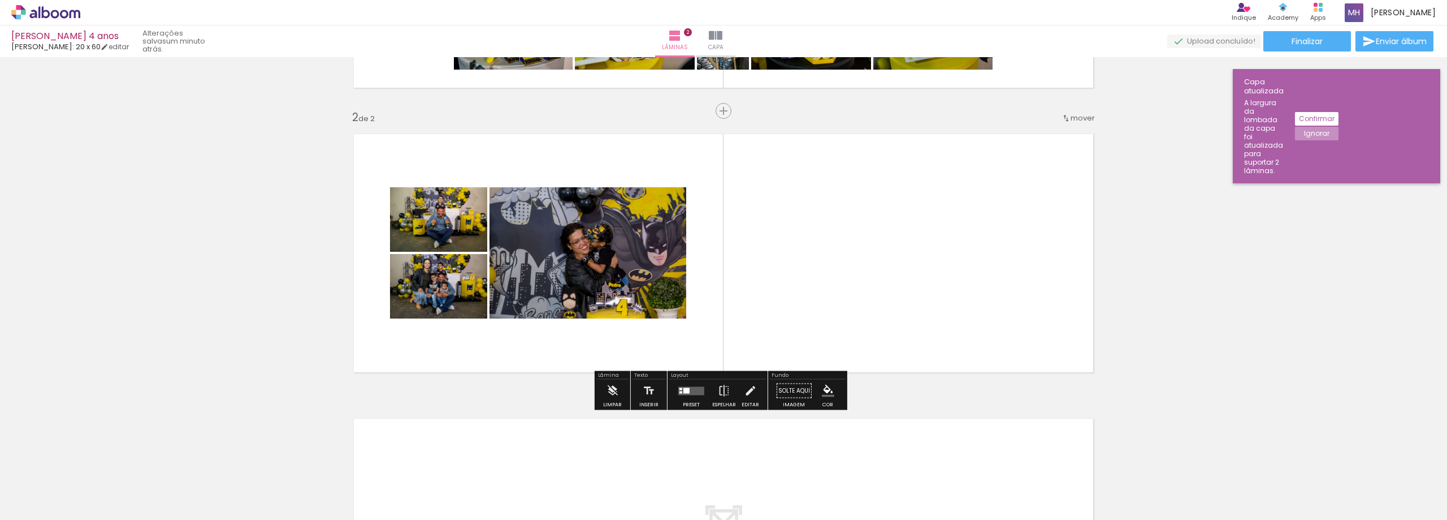
click at [682, 393] on quentale-layouter at bounding box center [691, 390] width 26 height 8
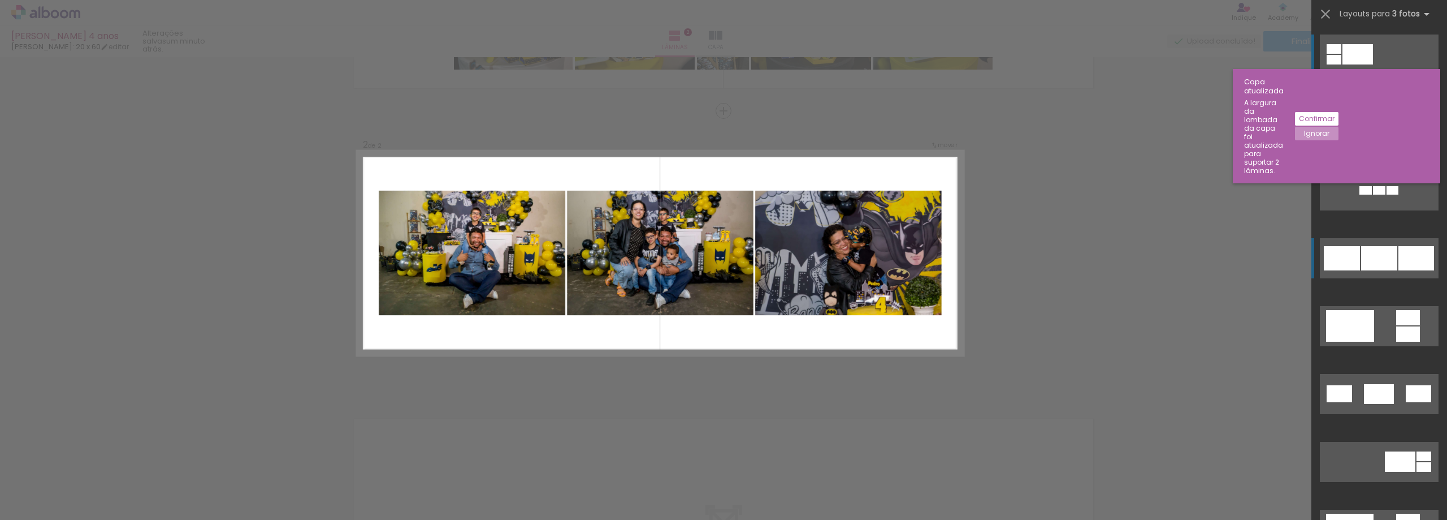
click at [1370, 265] on div at bounding box center [1379, 258] width 36 height 24
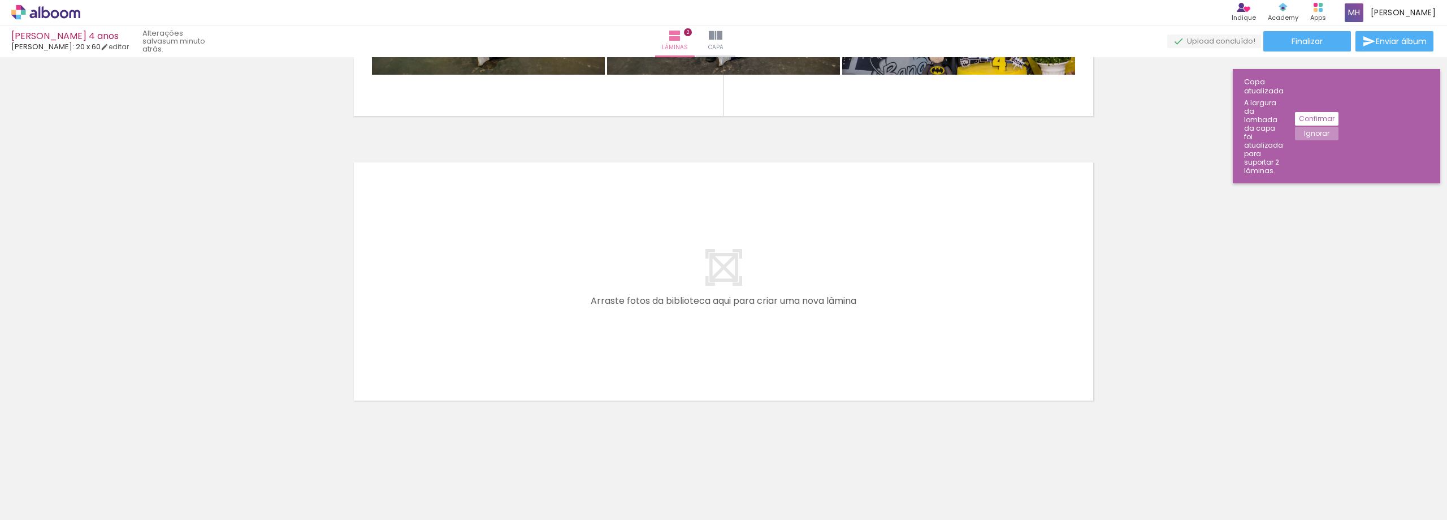
scroll to position [0, 275]
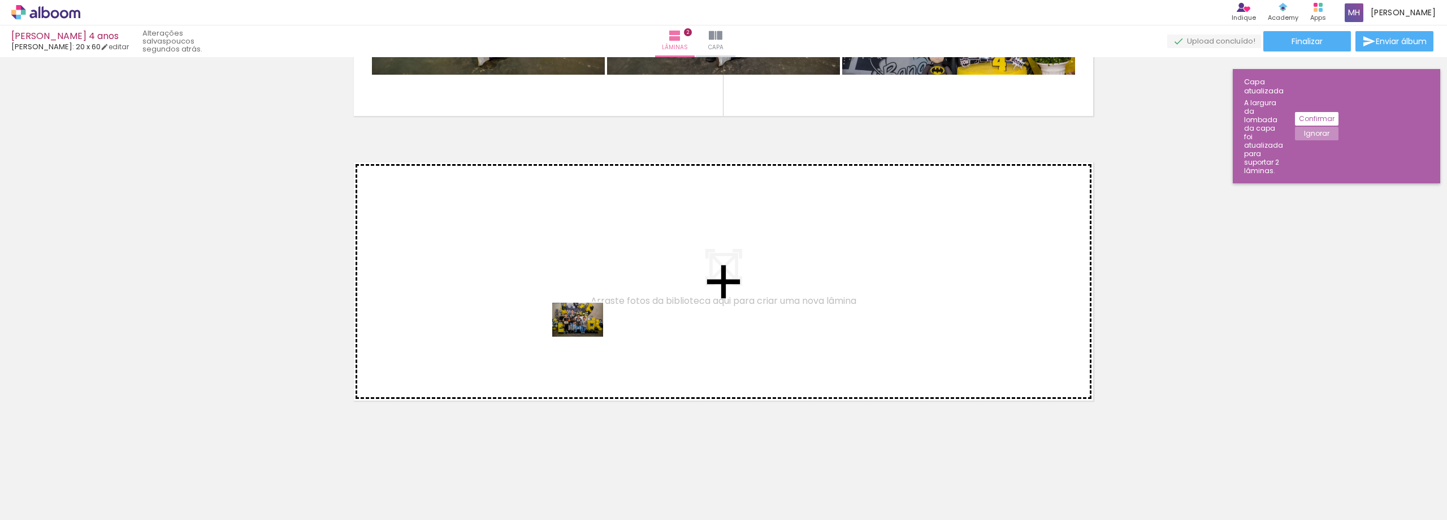
drag, startPoint x: 595, startPoint y: 479, endPoint x: 586, endPoint y: 336, distance: 143.3
click at [586, 336] on quentale-workspace at bounding box center [723, 260] width 1447 height 520
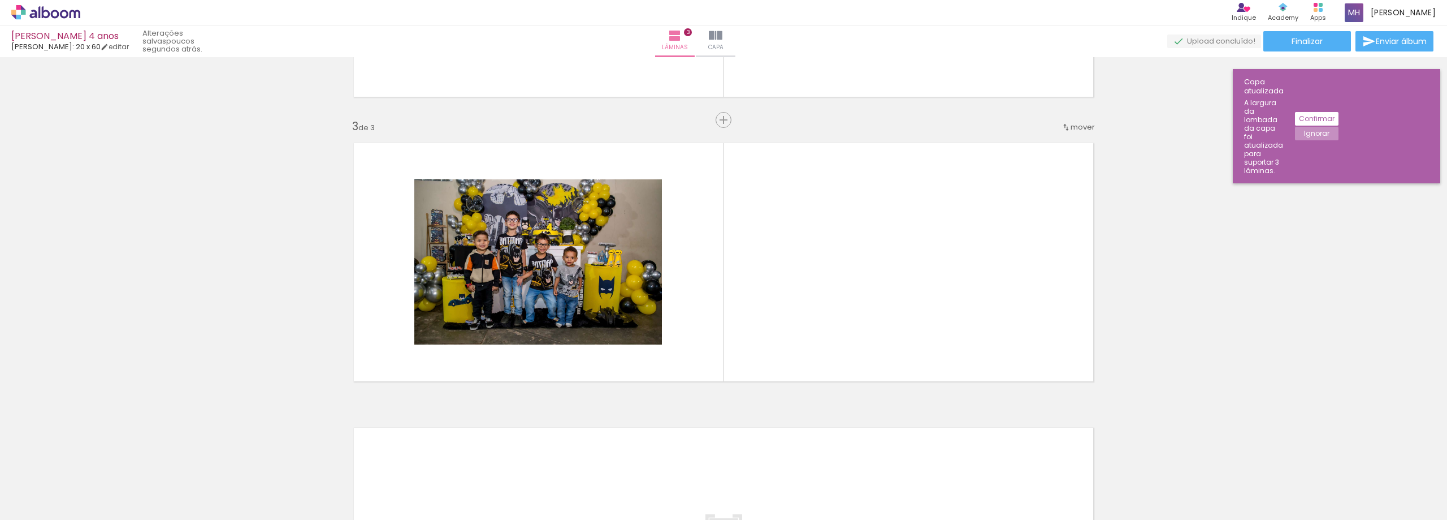
scroll to position [534, 0]
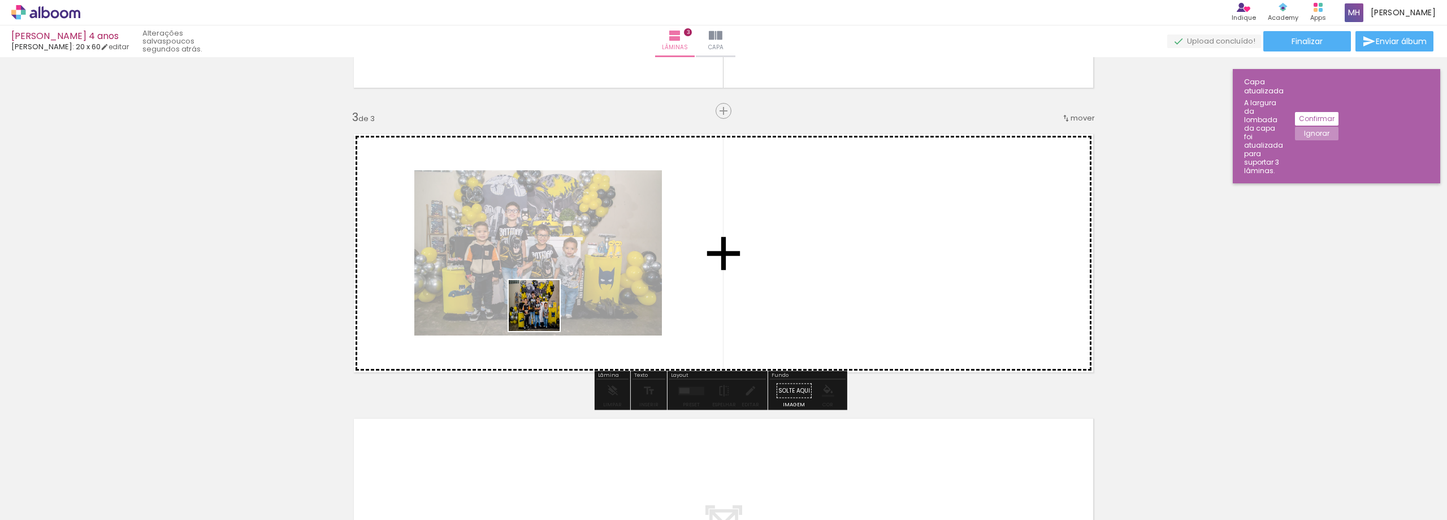
drag, startPoint x: 534, startPoint y: 487, endPoint x: 543, endPoint y: 305, distance: 182.2
click at [543, 305] on quentale-workspace at bounding box center [723, 260] width 1447 height 520
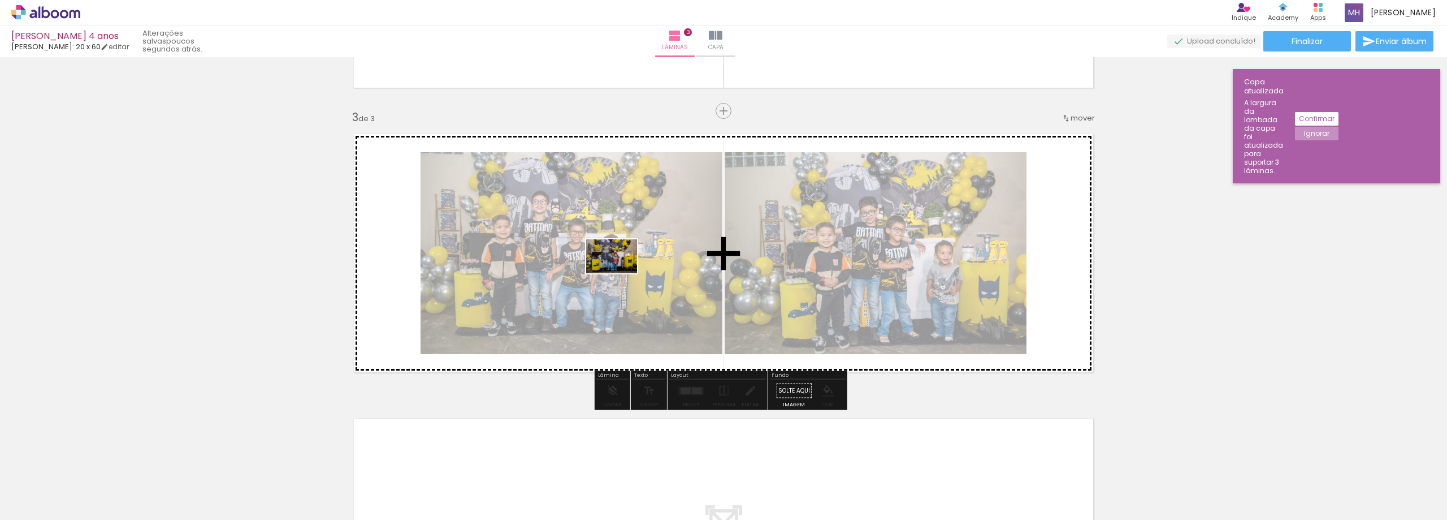
drag, startPoint x: 474, startPoint y: 478, endPoint x: 620, endPoint y: 273, distance: 251.3
click at [620, 273] on quentale-workspace at bounding box center [723, 260] width 1447 height 520
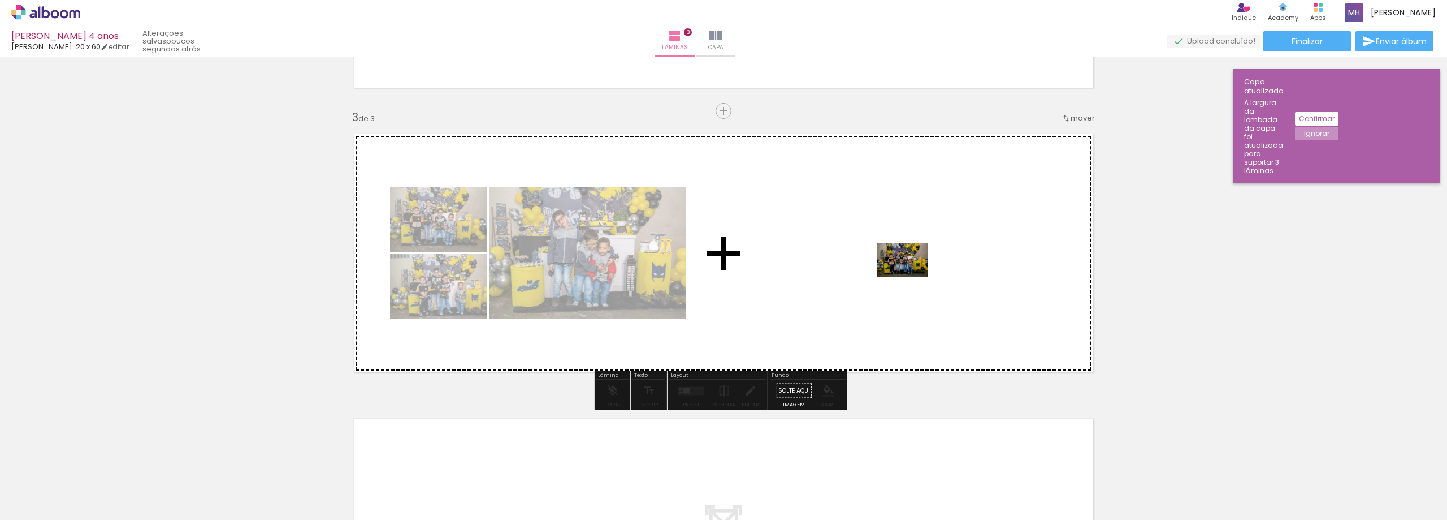
drag, startPoint x: 673, startPoint y: 482, endPoint x: 790, endPoint y: 438, distance: 124.8
click at [910, 278] on quentale-workspace at bounding box center [723, 260] width 1447 height 520
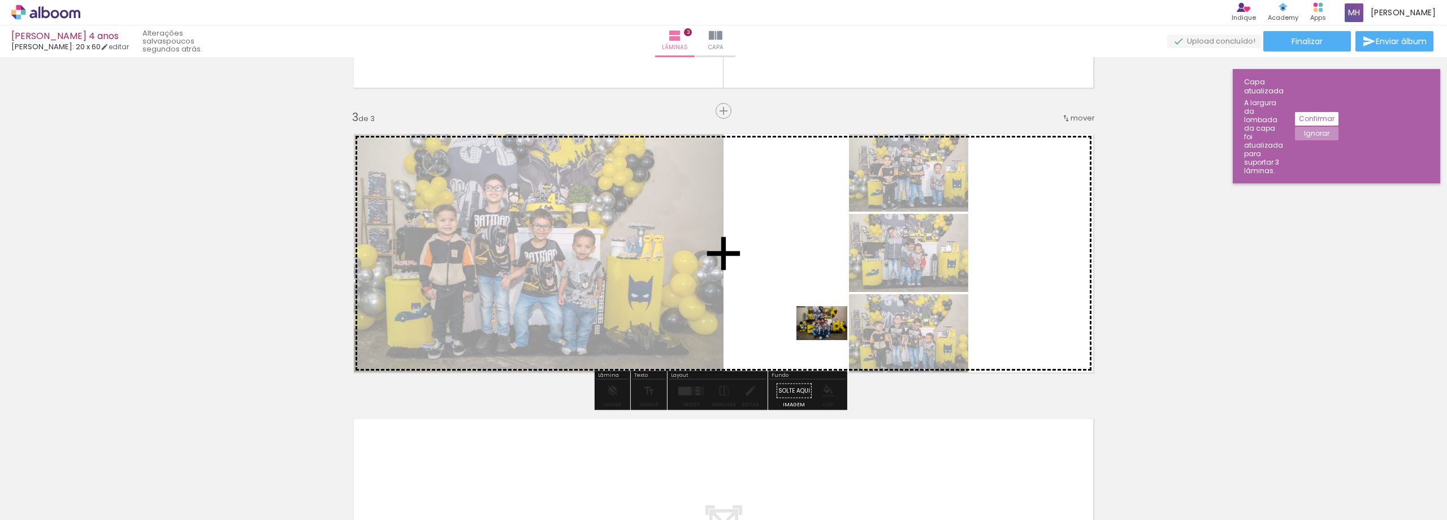
drag, startPoint x: 733, startPoint y: 487, endPoint x: 863, endPoint y: 403, distance: 154.1
click at [833, 337] on quentale-workspace at bounding box center [723, 260] width 1447 height 520
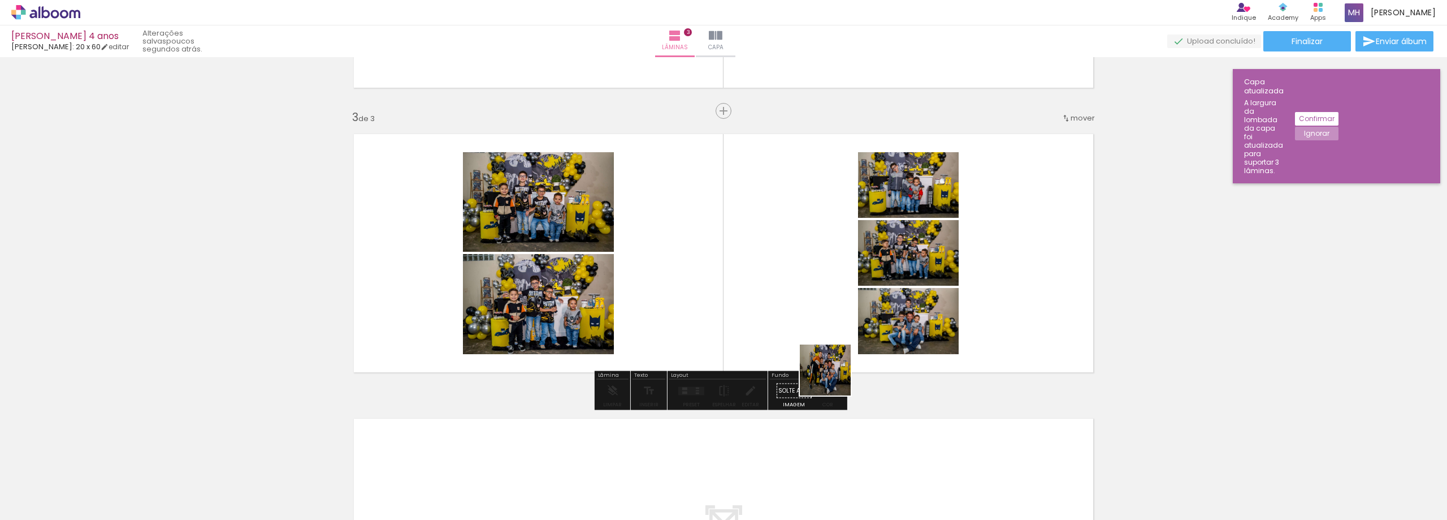
drag, startPoint x: 798, startPoint y: 491, endPoint x: 855, endPoint y: 322, distance: 178.2
click at [855, 323] on quentale-workspace at bounding box center [723, 260] width 1447 height 520
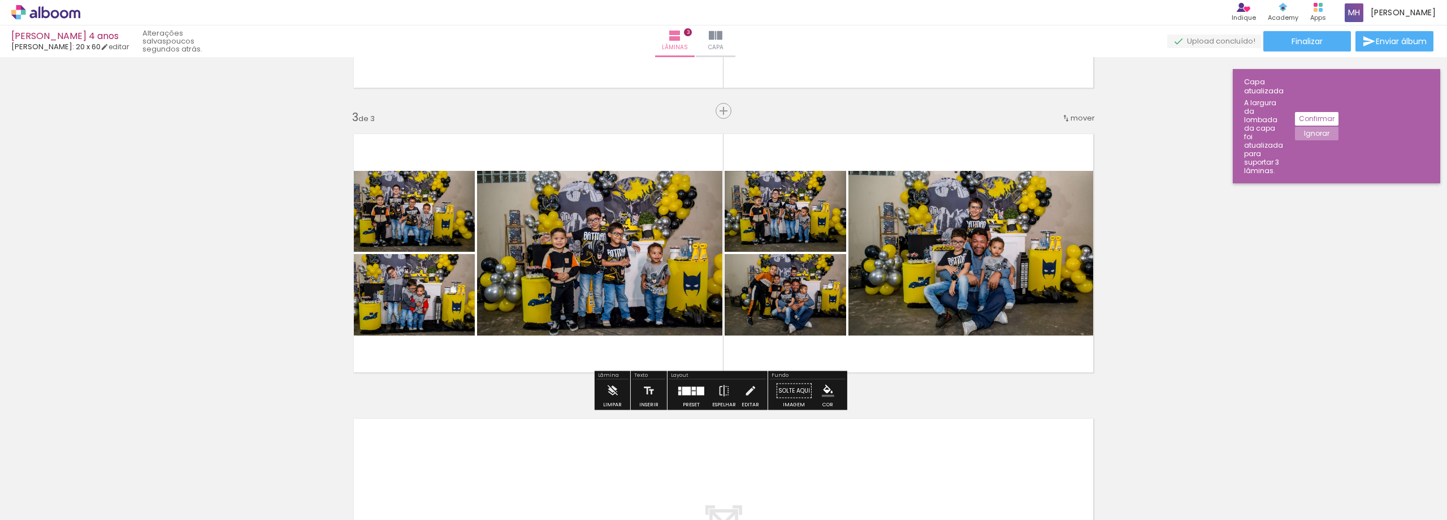
scroll to position [590, 0]
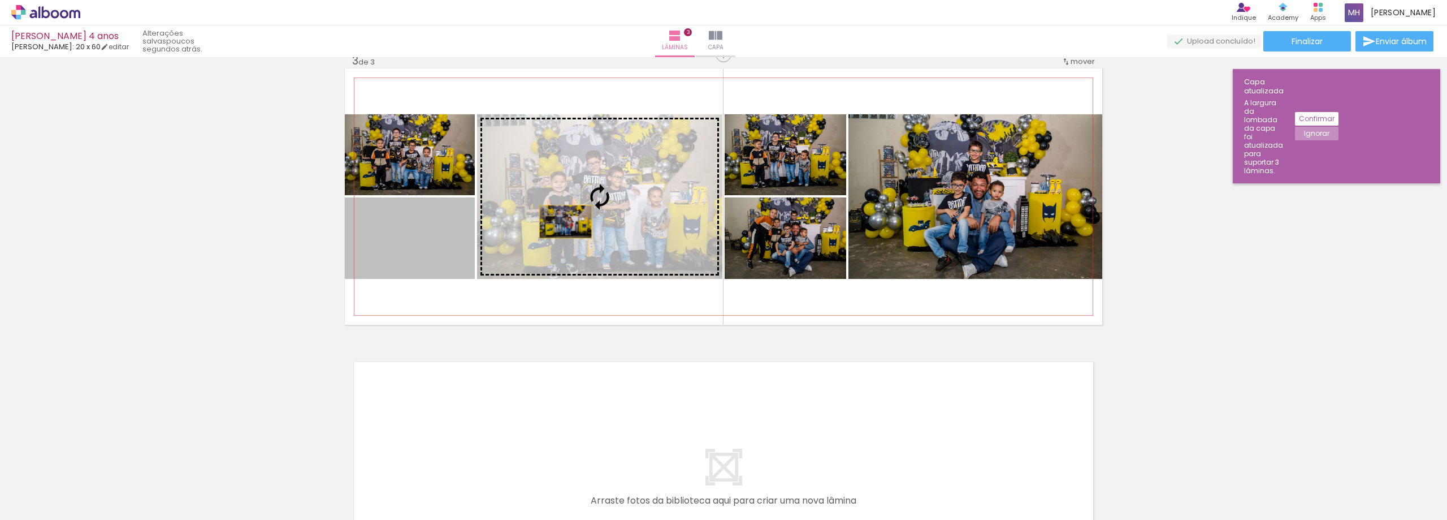
drag, startPoint x: 414, startPoint y: 253, endPoint x: 559, endPoint y: 231, distance: 145.7
click at [0, 0] on slot at bounding box center [0, 0] width 0 height 0
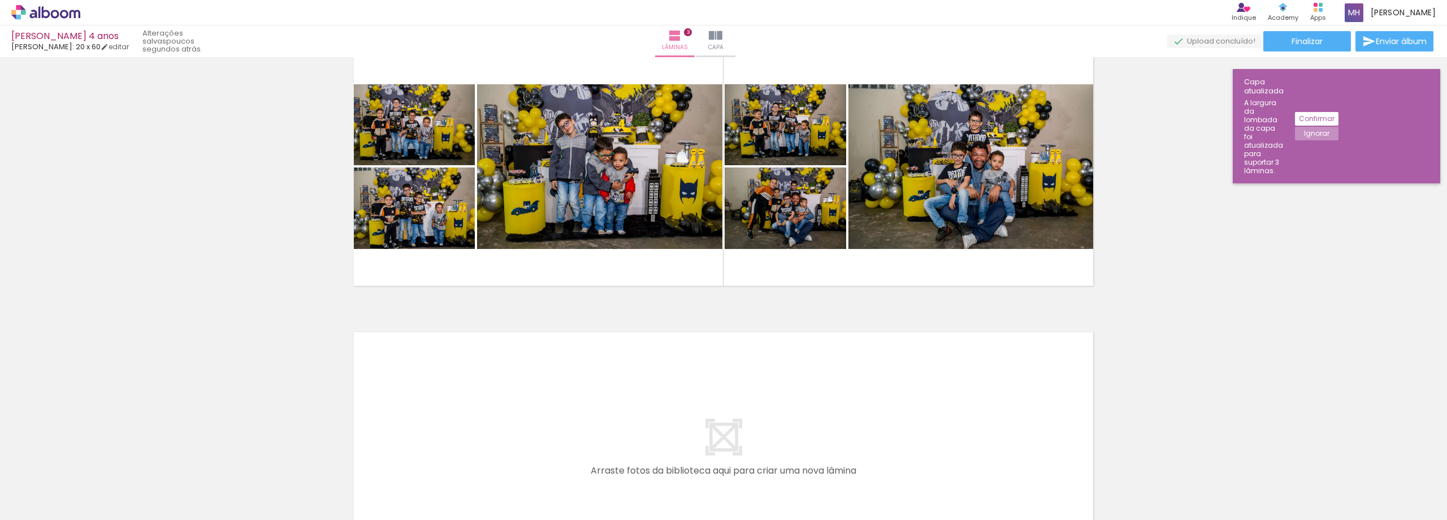
scroll to position [564, 0]
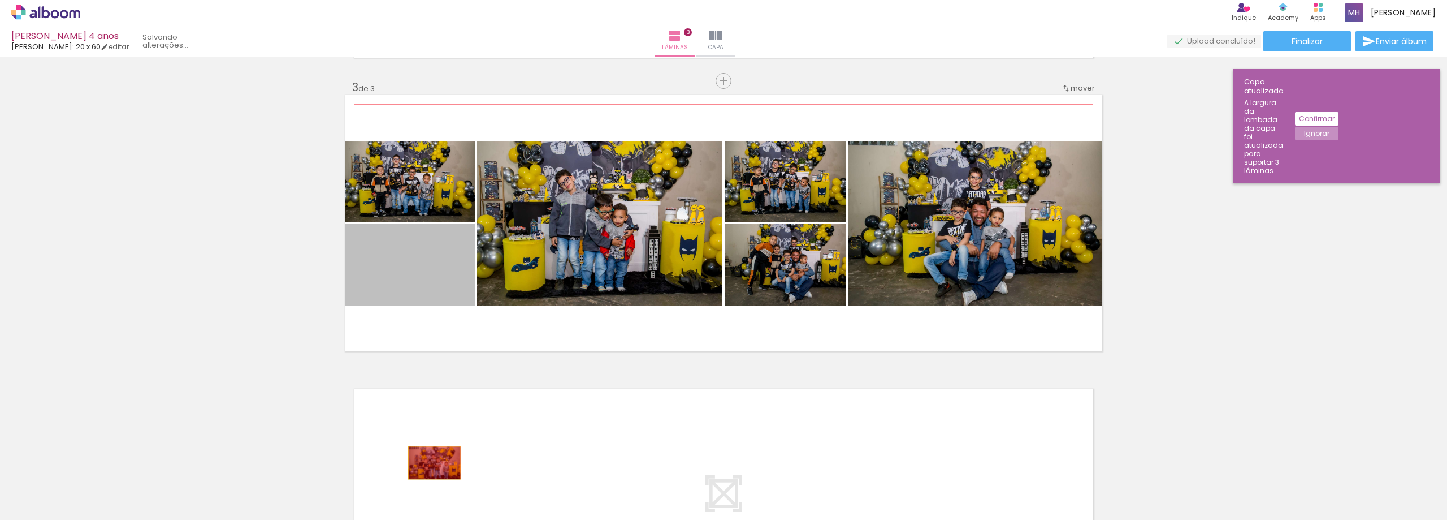
drag, startPoint x: 443, startPoint y: 262, endPoint x: 430, endPoint y: 462, distance: 201.1
click at [430, 462] on quentale-workspace at bounding box center [723, 260] width 1447 height 520
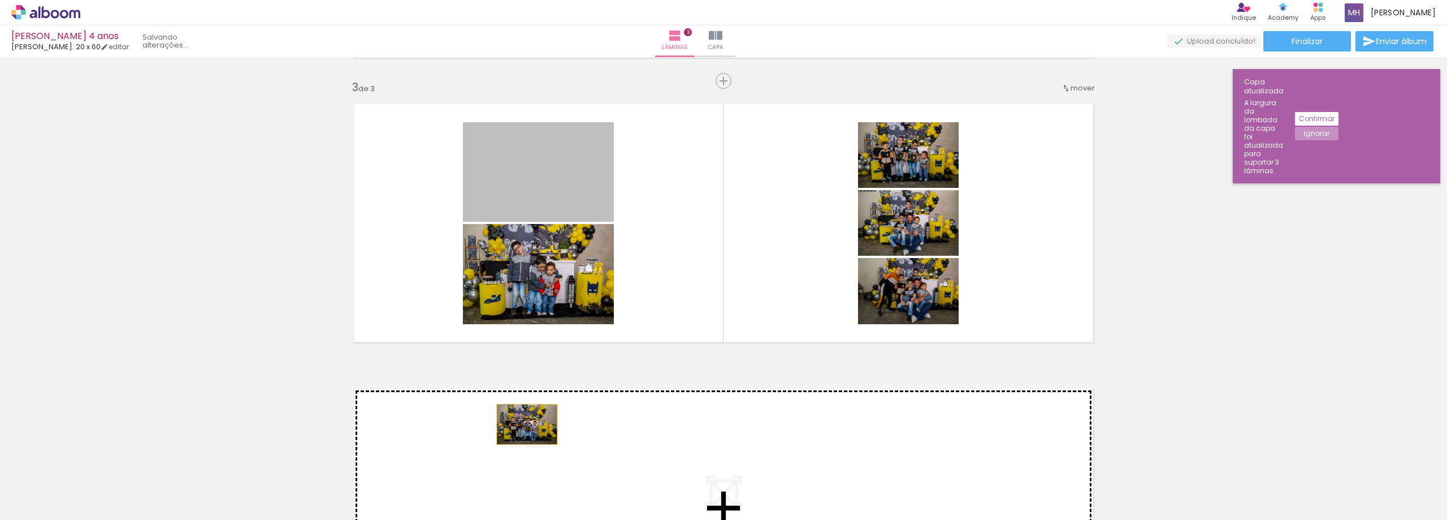
drag, startPoint x: 548, startPoint y: 235, endPoint x: 523, endPoint y: 424, distance: 190.4
click at [523, 424] on div "Inserir lâmina 1 de 3 Inserir lâmina 2 de 3 Inserir lâmina 3 de 3" at bounding box center [723, 66] width 1447 height 1138
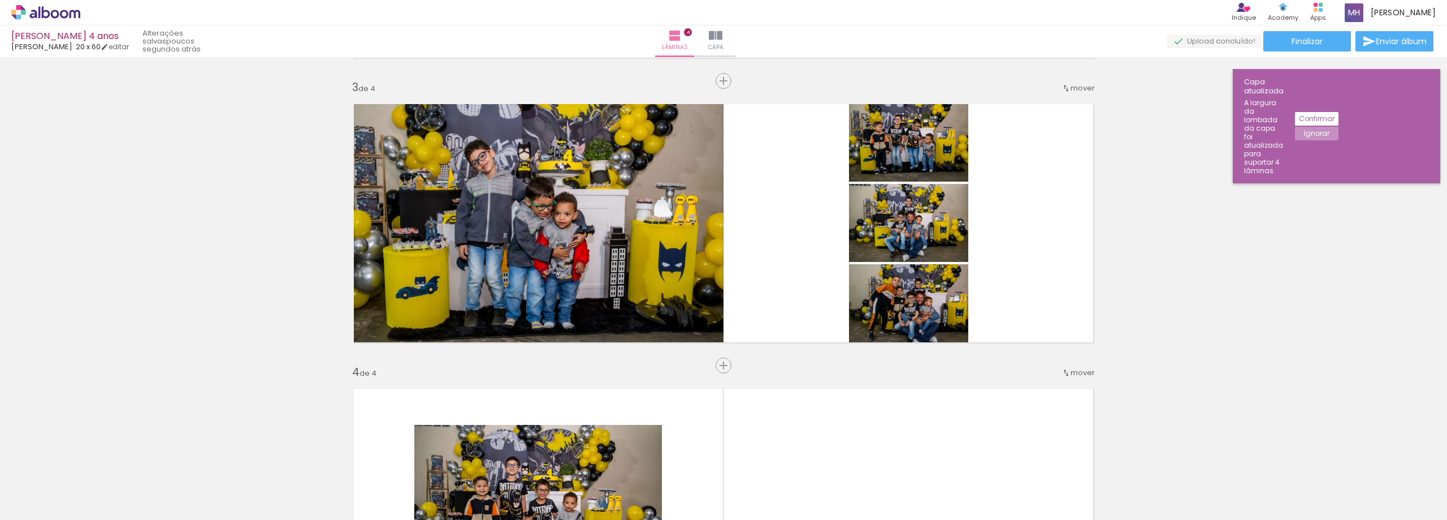
scroll to position [818, 0]
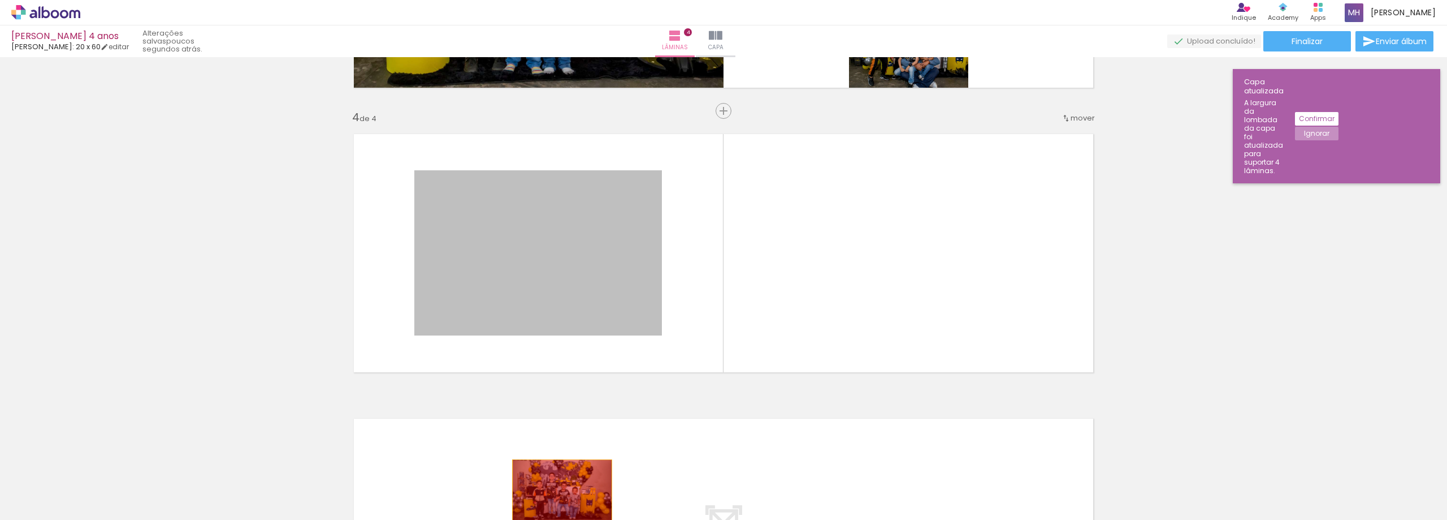
drag, startPoint x: 557, startPoint y: 252, endPoint x: 558, endPoint y: 492, distance: 240.3
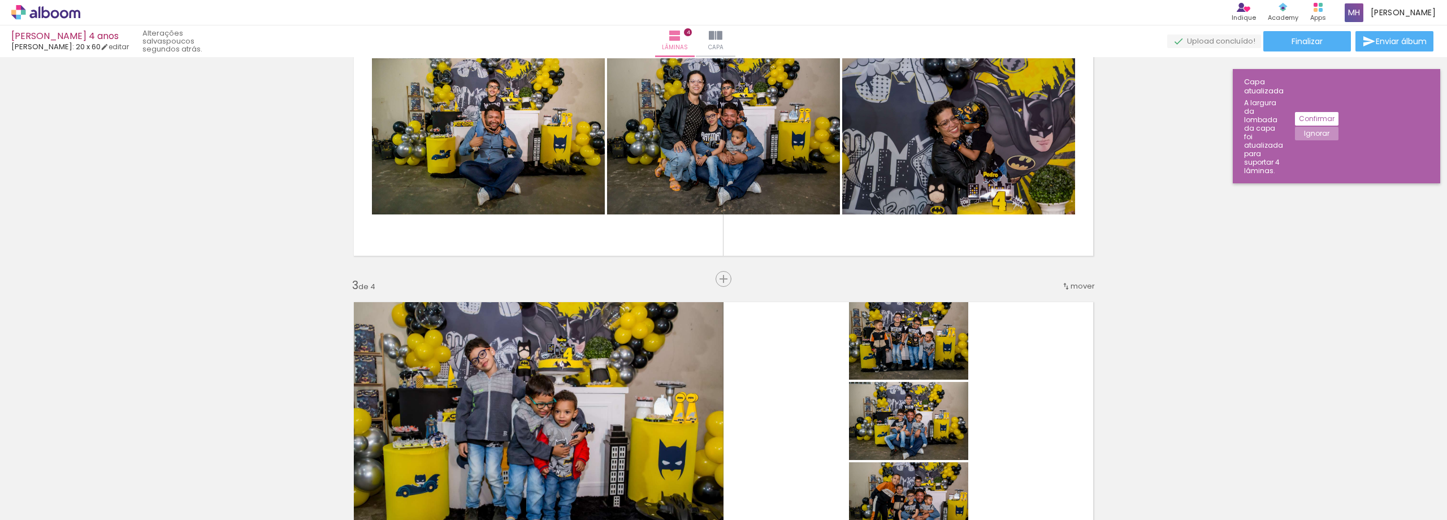
scroll to position [422, 0]
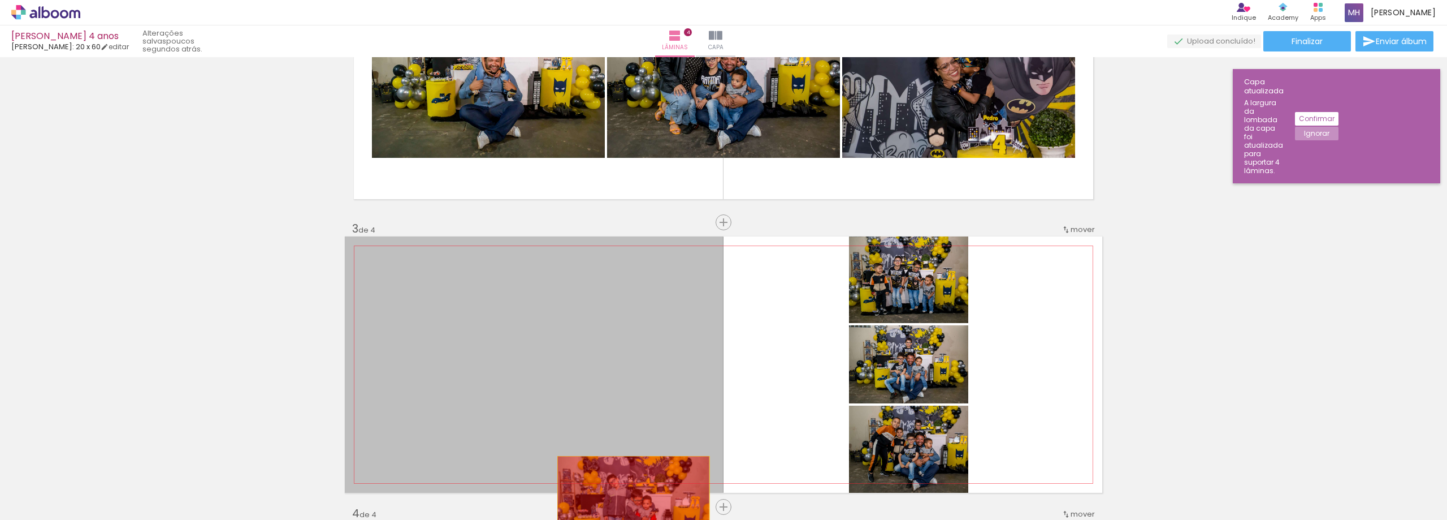
drag, startPoint x: 597, startPoint y: 301, endPoint x: 629, endPoint y: 507, distance: 208.3
click at [629, 507] on quentale-workspace at bounding box center [723, 260] width 1447 height 520
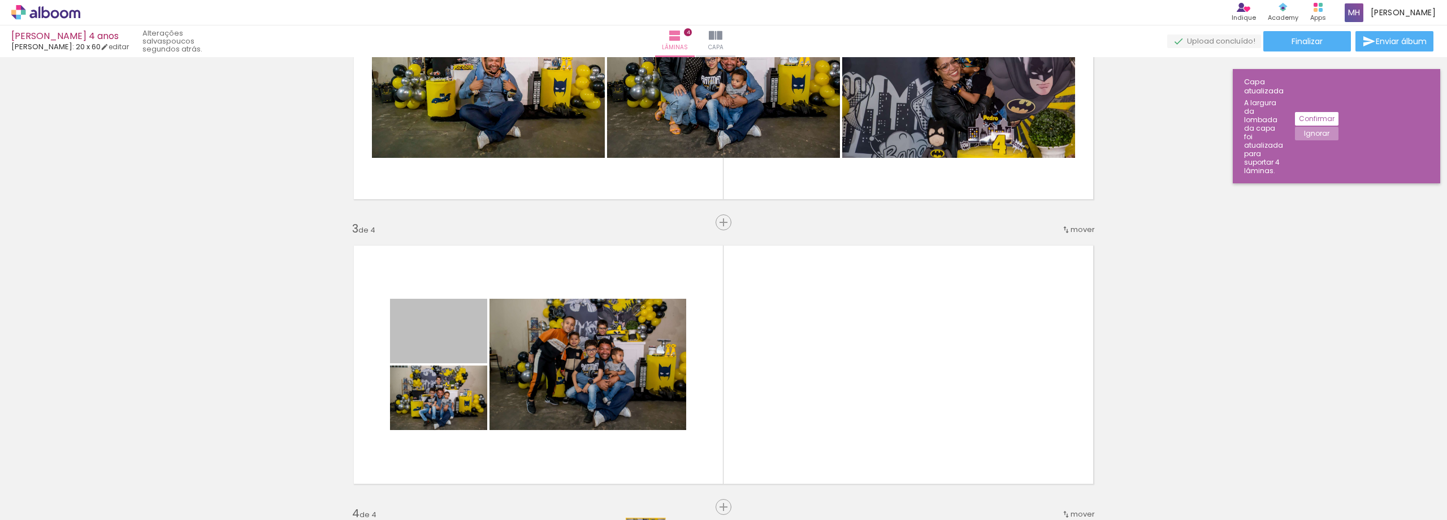
drag, startPoint x: 451, startPoint y: 336, endPoint x: 640, endPoint y: 525, distance: 267.4
click at [640, 519] on html "link( href="../../bower_components/polymer/polymer.html" rel="import" ) picture…" at bounding box center [723, 260] width 1447 height 520
drag, startPoint x: 456, startPoint y: 339, endPoint x: 456, endPoint y: 523, distance: 184.3
click at [456, 519] on html "link( href="../../bower_components/polymer/polymer.html" rel="import" ) picture…" at bounding box center [723, 260] width 1447 height 520
drag, startPoint x: 448, startPoint y: 339, endPoint x: 227, endPoint y: 495, distance: 271.0
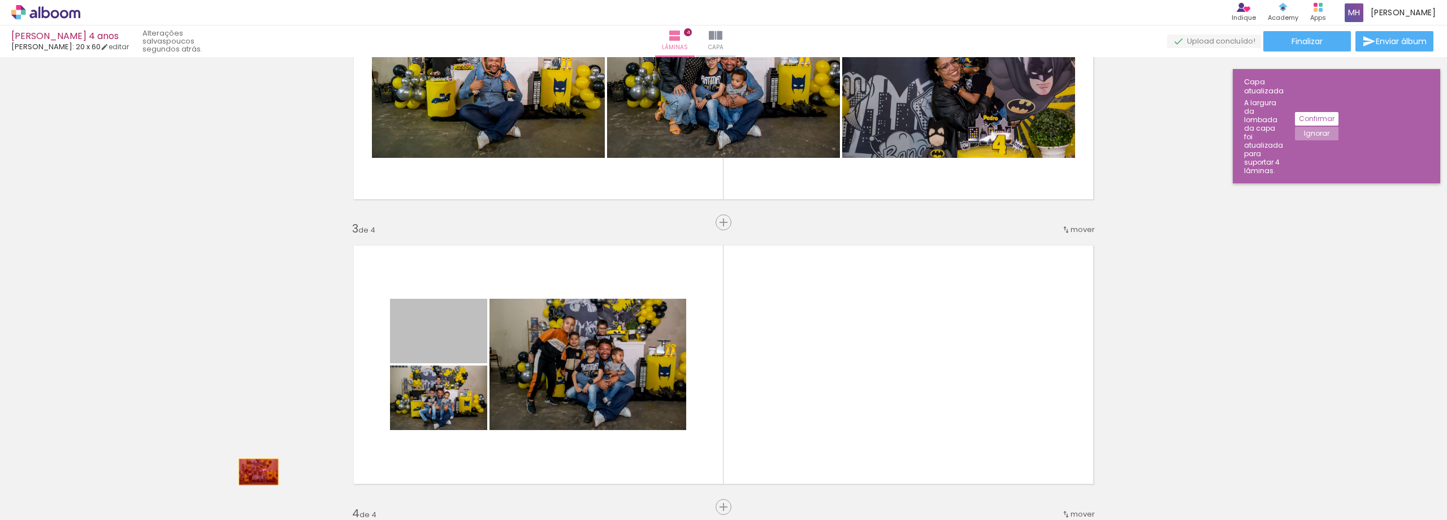
click at [224, 497] on quentale-workspace at bounding box center [723, 260] width 1447 height 520
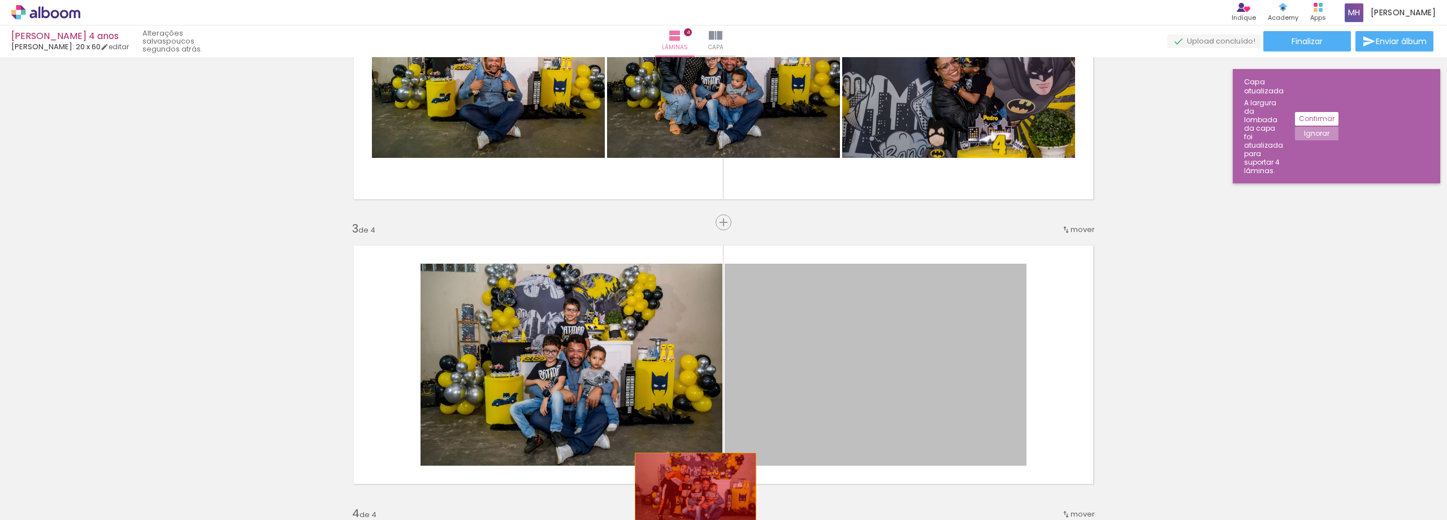
drag, startPoint x: 913, startPoint y: 340, endPoint x: 722, endPoint y: 483, distance: 238.2
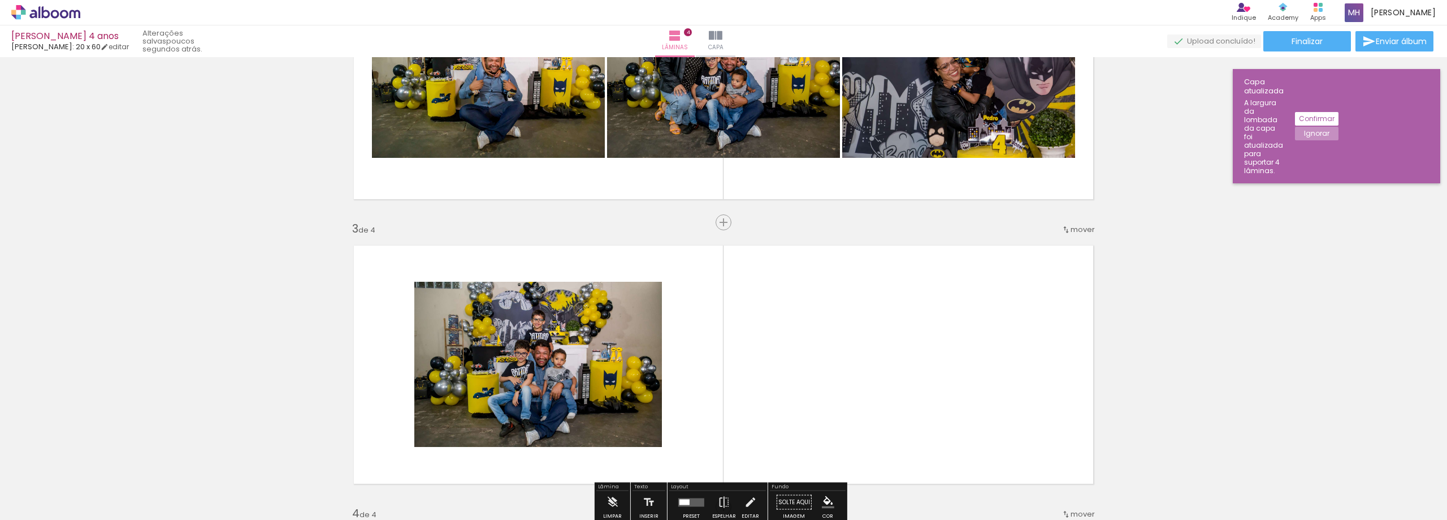
scroll to position [0, 2005]
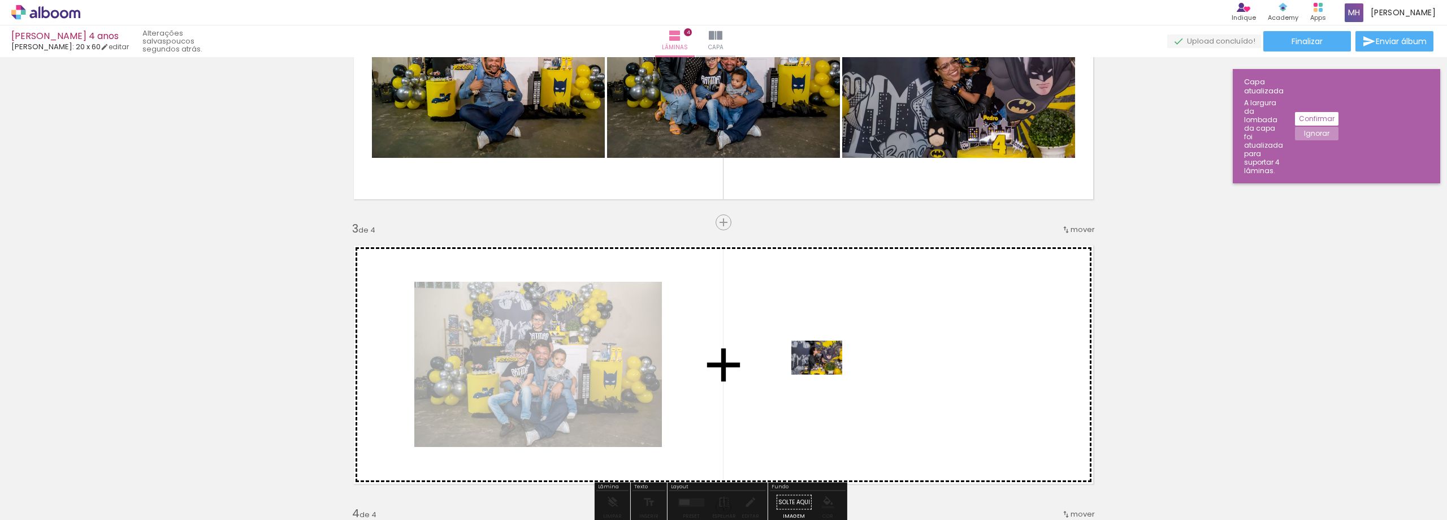
drag, startPoint x: 849, startPoint y: 482, endPoint x: 825, endPoint y: 374, distance: 111.1
click at [825, 374] on quentale-workspace at bounding box center [723, 260] width 1447 height 520
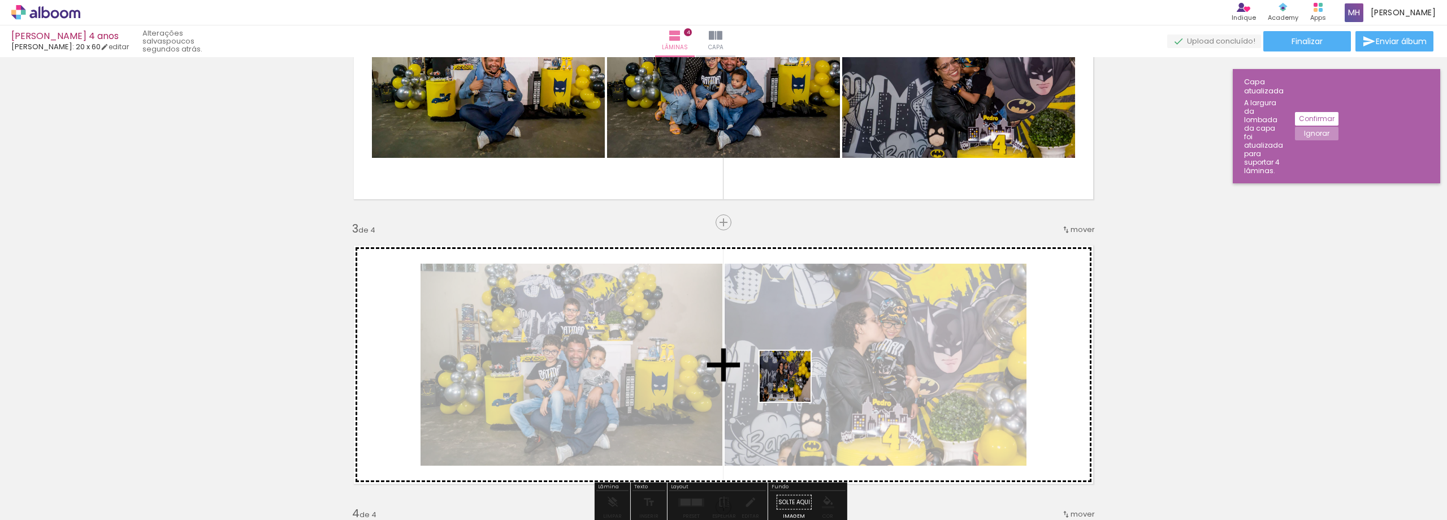
drag, startPoint x: 765, startPoint y: 486, endPoint x: 809, endPoint y: 410, distance: 86.9
click at [795, 361] on quentale-workspace at bounding box center [723, 260] width 1447 height 520
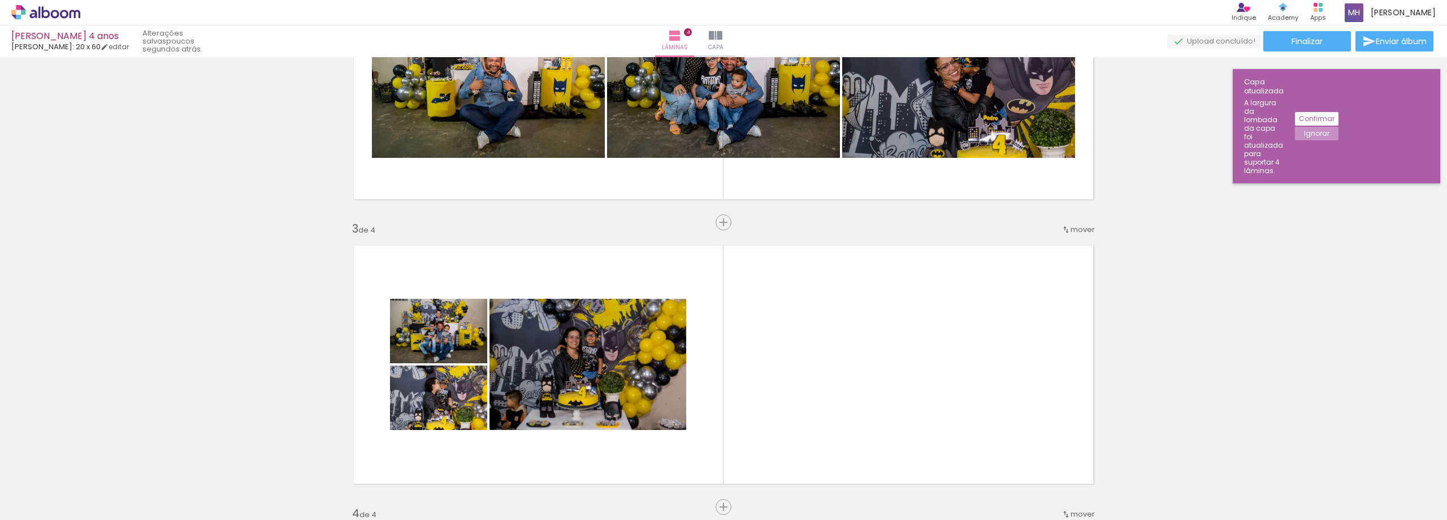
scroll to position [0, 0]
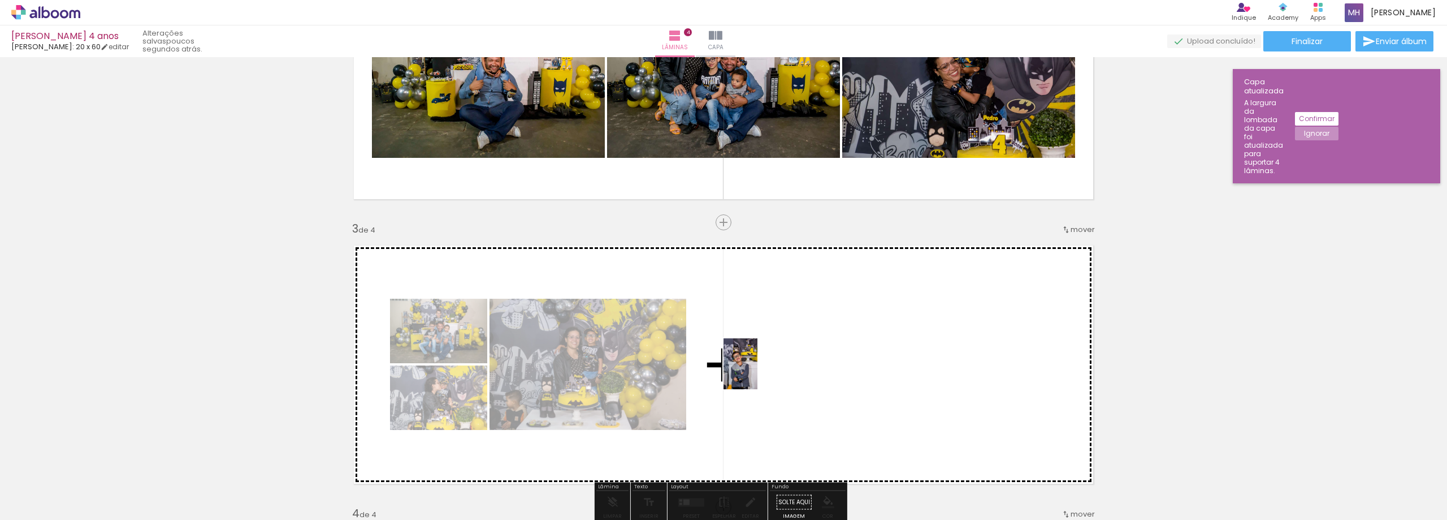
drag, startPoint x: 633, startPoint y: 486, endPoint x: 668, endPoint y: 488, distance: 34.6
click at [765, 370] on quentale-workspace at bounding box center [723, 260] width 1447 height 520
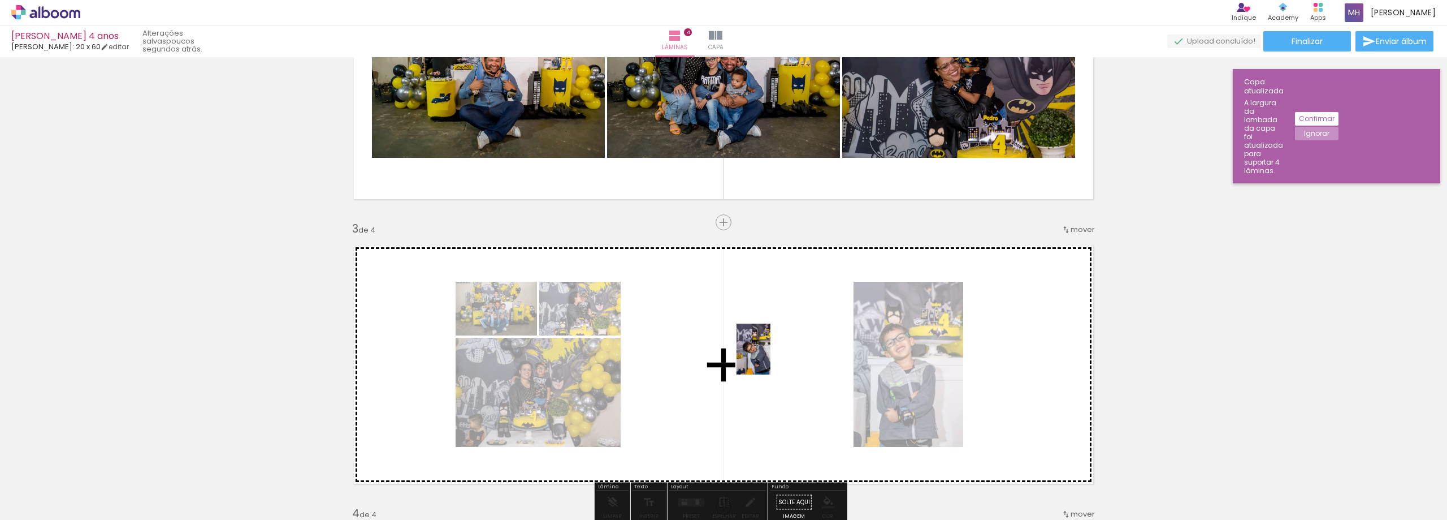
drag, startPoint x: 682, startPoint y: 488, endPoint x: 561, endPoint y: 496, distance: 121.3
click at [770, 356] on quentale-workspace at bounding box center [723, 260] width 1447 height 520
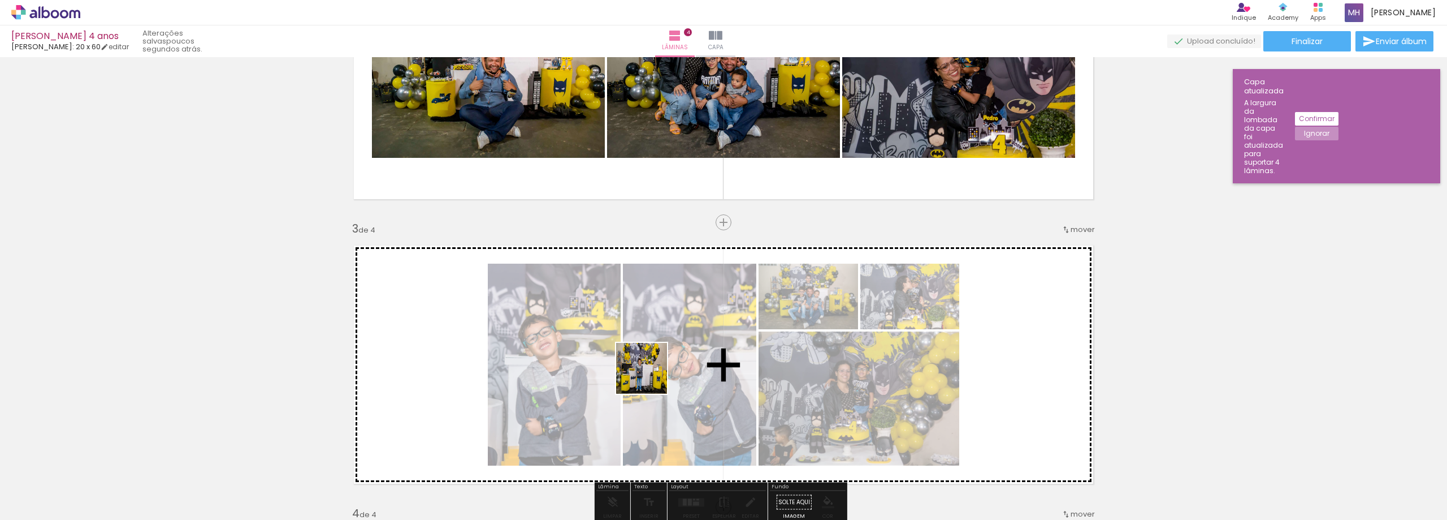
drag, startPoint x: 562, startPoint y: 483, endPoint x: 440, endPoint y: 474, distance: 121.9
click at [664, 349] on quentale-workspace at bounding box center [723, 260] width 1447 height 520
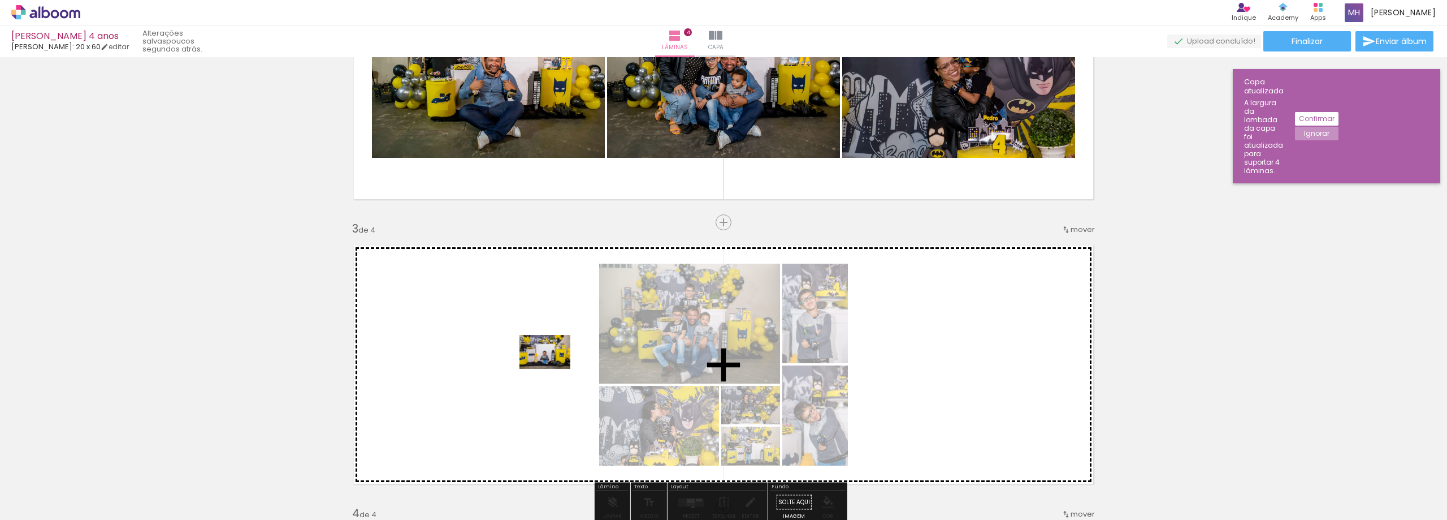
drag, startPoint x: 491, startPoint y: 487, endPoint x: 553, endPoint y: 369, distance: 133.5
click at [553, 369] on quentale-workspace at bounding box center [723, 260] width 1447 height 520
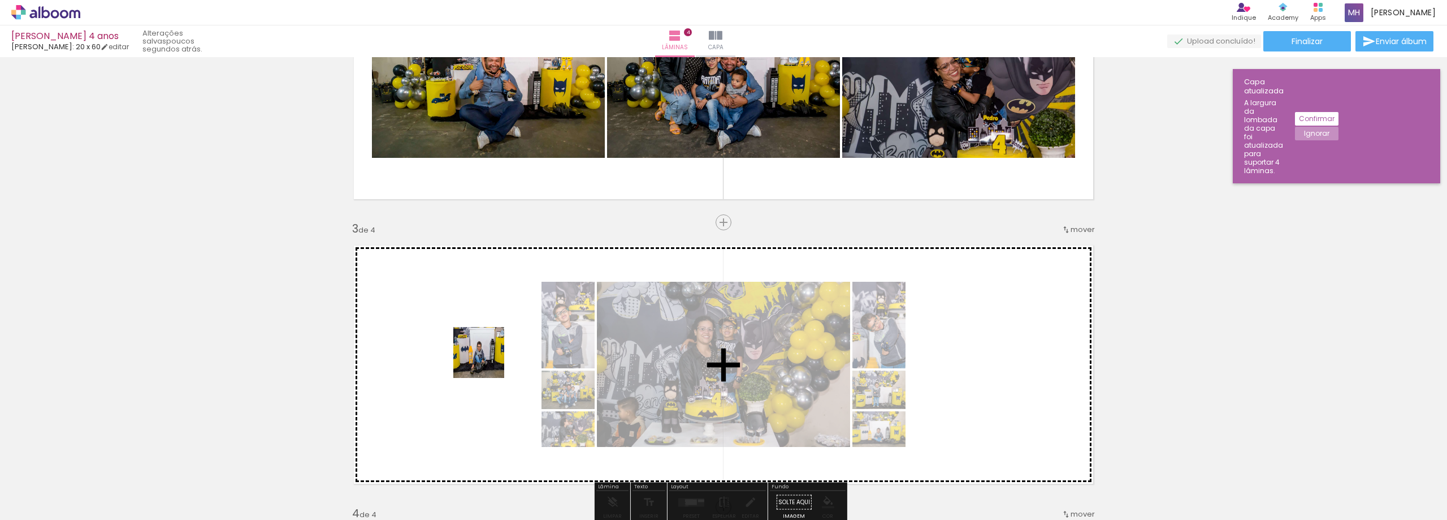
drag, startPoint x: 444, startPoint y: 489, endPoint x: 488, endPoint y: 358, distance: 137.8
click at [488, 358] on quentale-workspace at bounding box center [723, 260] width 1447 height 520
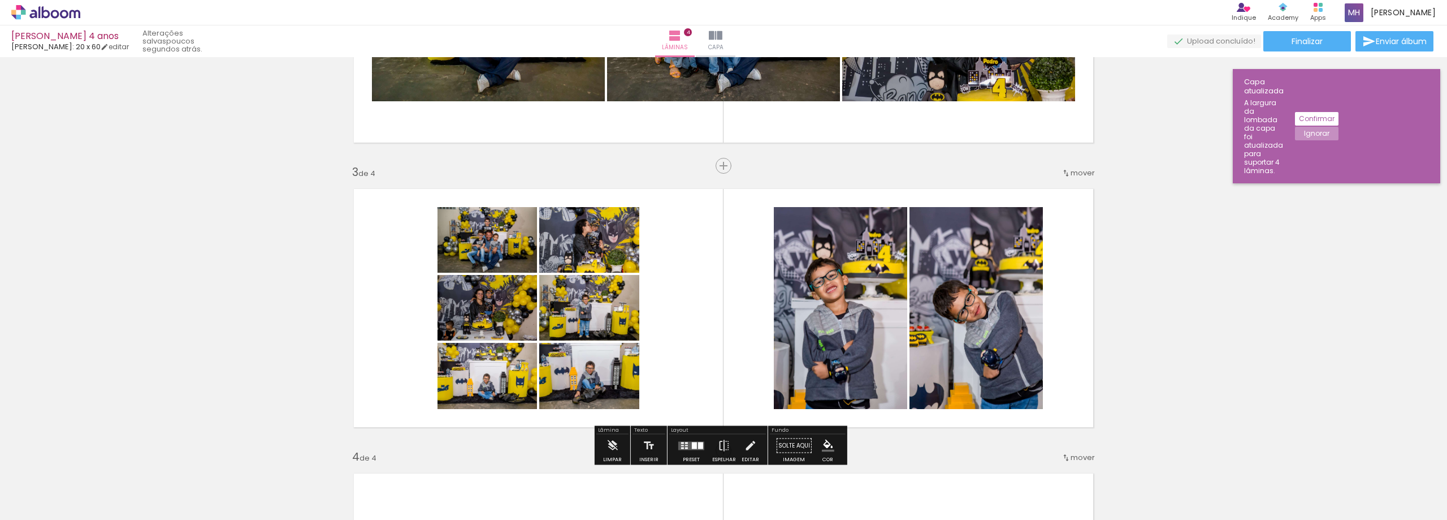
scroll to position [535, 0]
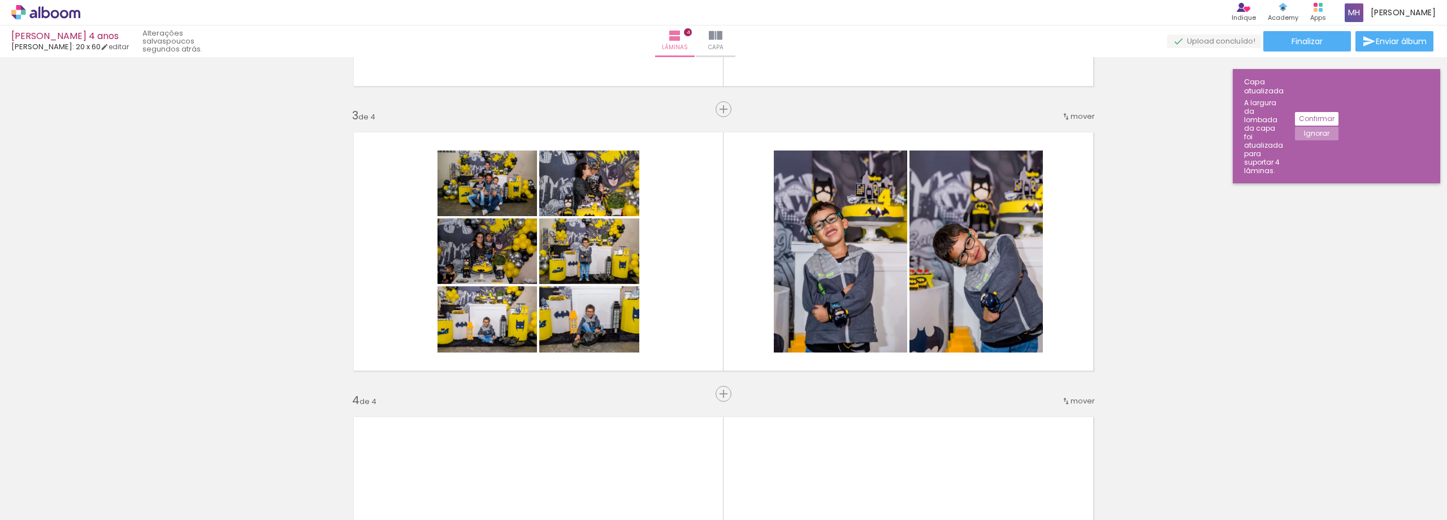
click at [491, 510] on quentale-thumb at bounding box center [492, 481] width 63 height 65
click at [93, 512] on iron-horizontal-list at bounding box center [81, 484] width 23 height 71
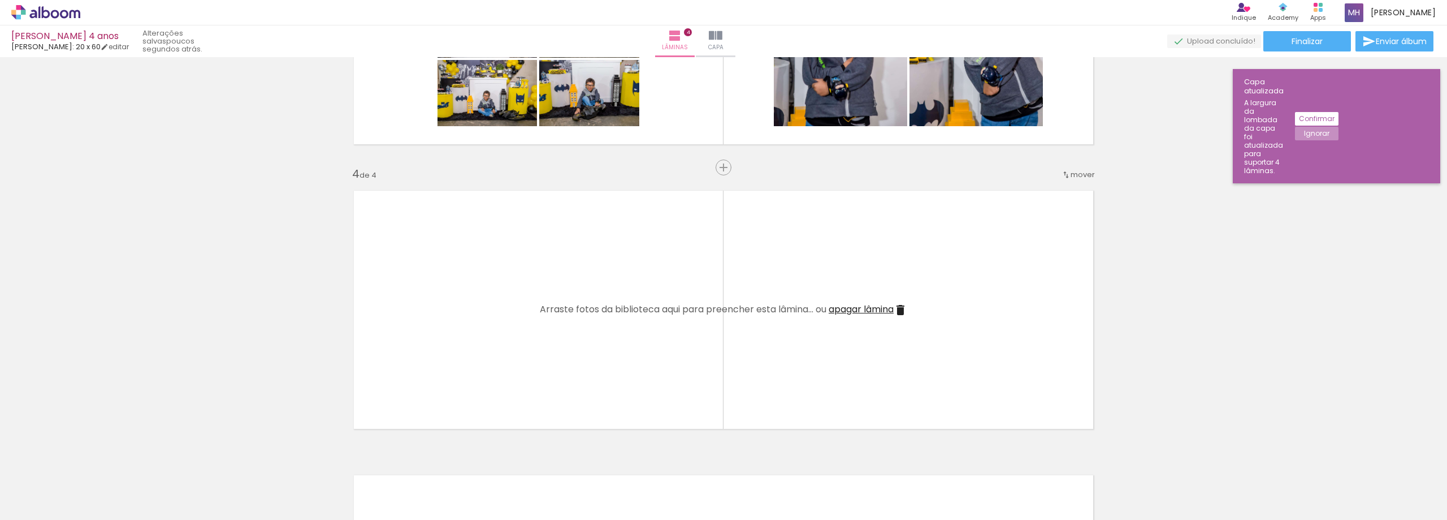
scroll to position [0, 1053]
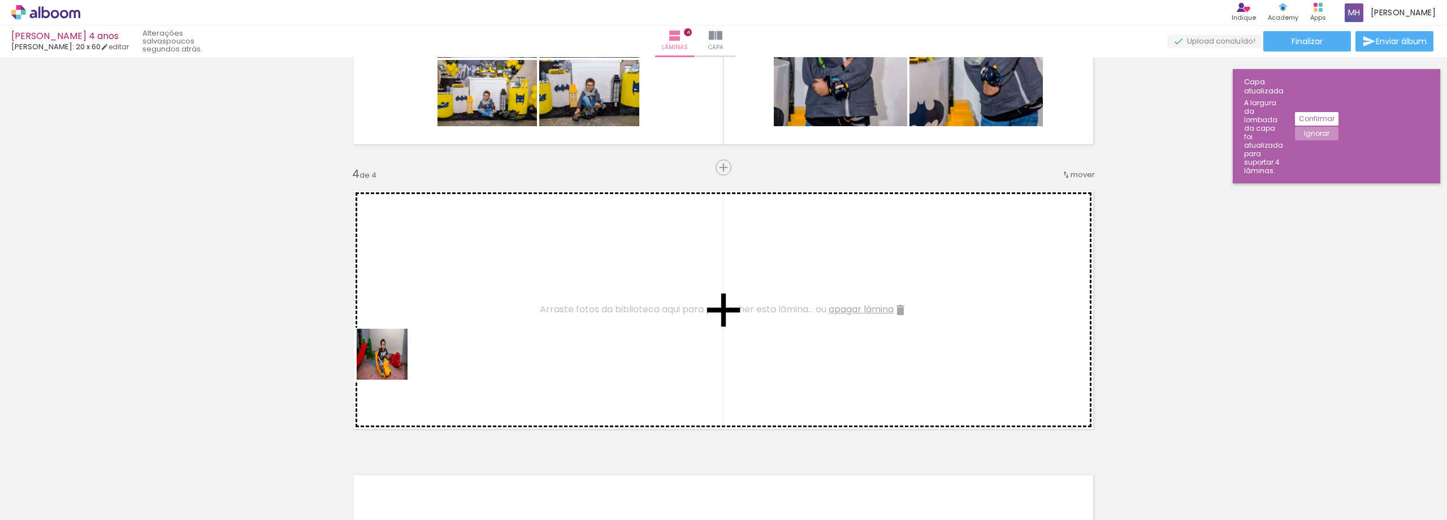
drag, startPoint x: 332, startPoint y: 486, endPoint x: 431, endPoint y: 313, distance: 199.6
click at [431, 313] on quentale-workspace at bounding box center [723, 260] width 1447 height 520
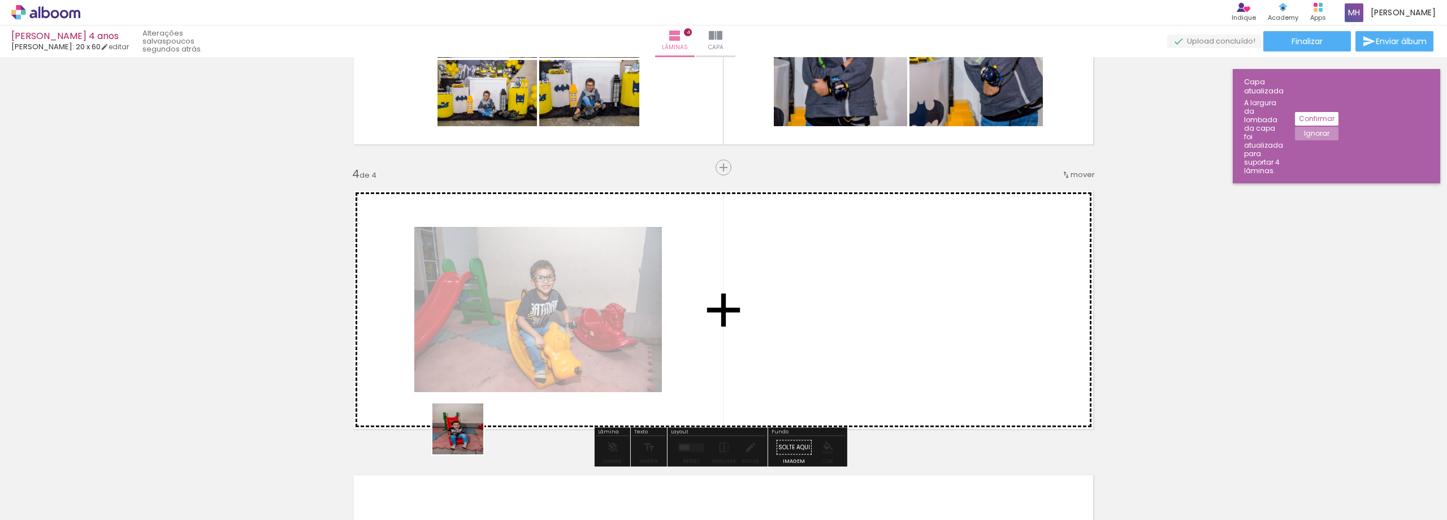
drag, startPoint x: 413, startPoint y: 482, endPoint x: 501, endPoint y: 444, distance: 95.8
click at [555, 358] on quentale-workspace at bounding box center [723, 260] width 1447 height 520
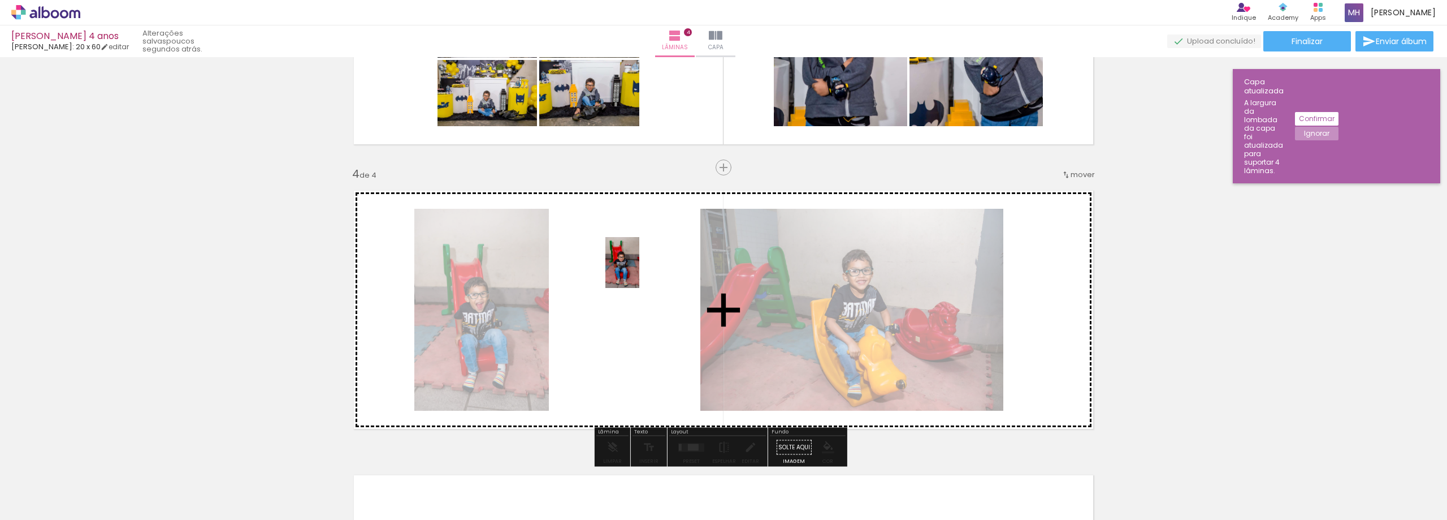
drag, startPoint x: 453, startPoint y: 486, endPoint x: 639, endPoint y: 271, distance: 284.9
click at [639, 271] on quentale-workspace at bounding box center [723, 260] width 1447 height 520
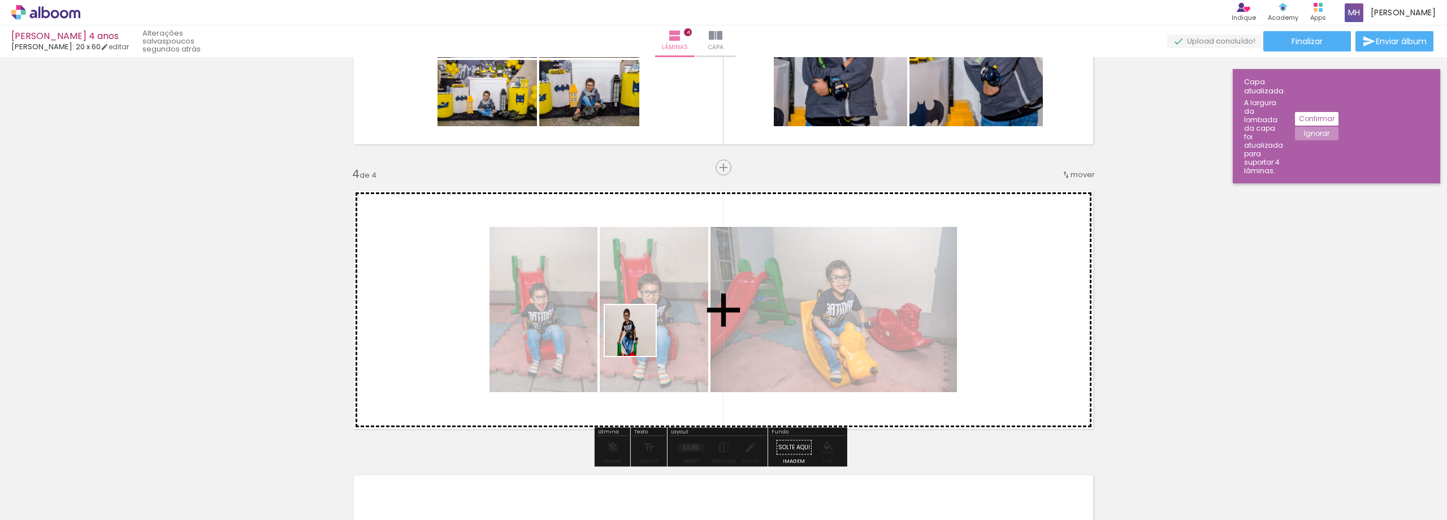
drag, startPoint x: 526, startPoint y: 481, endPoint x: 601, endPoint y: 443, distance: 83.9
click at [676, 289] on quentale-workspace at bounding box center [723, 260] width 1447 height 520
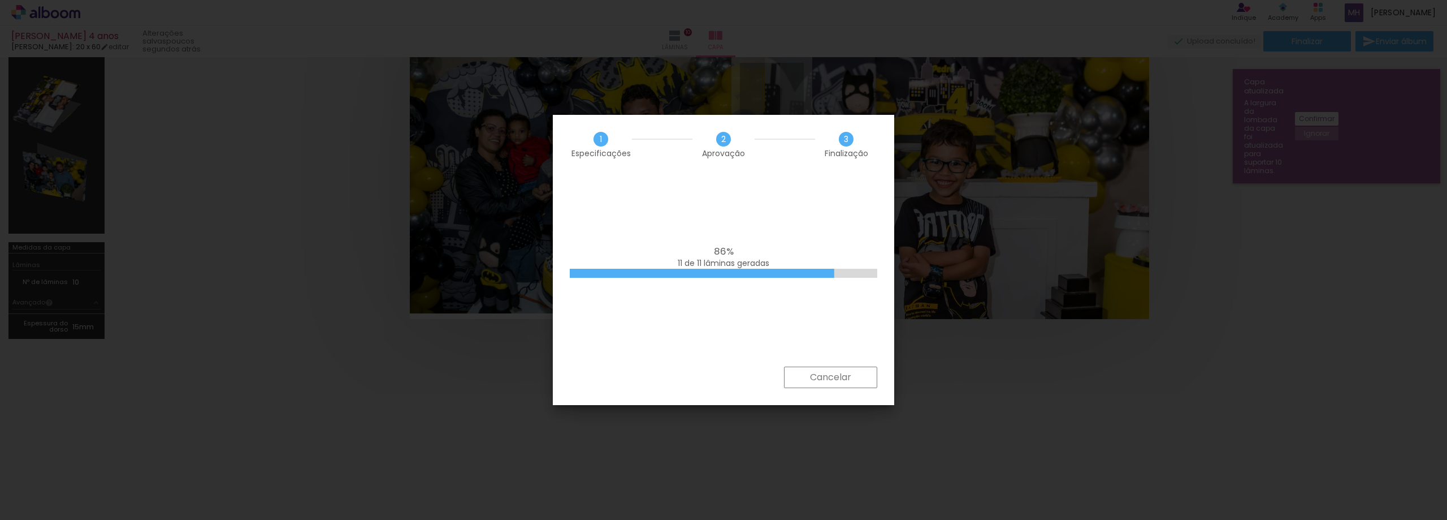
scroll to position [0, 2828]
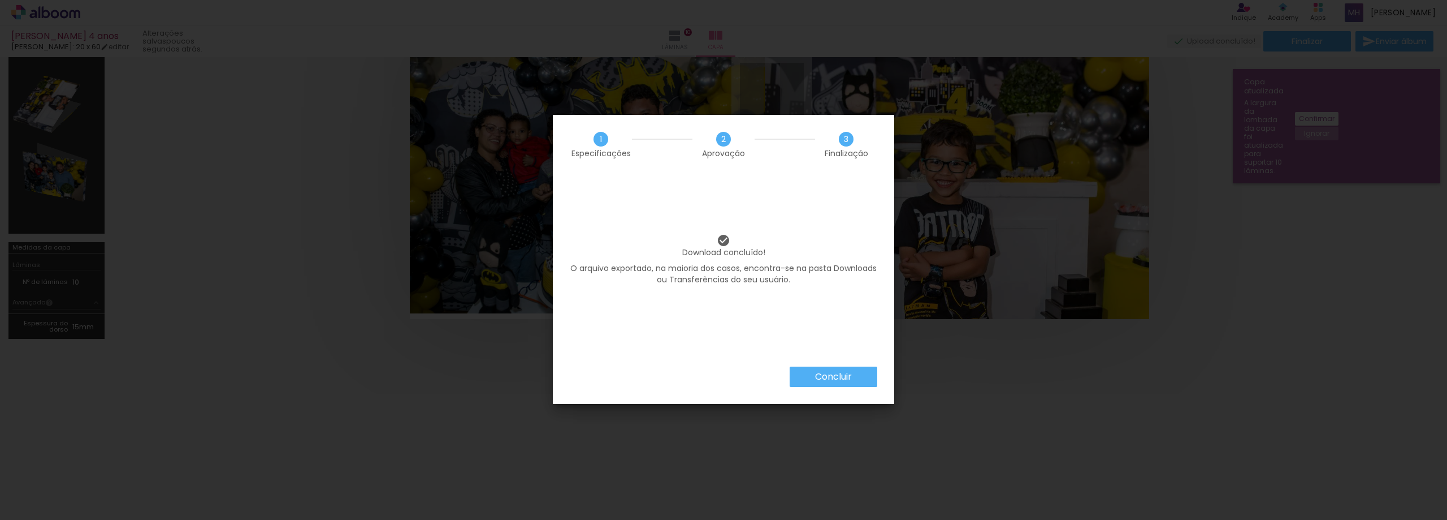
click at [0, 0] on slot "Concluir" at bounding box center [0, 0] width 0 height 0
